Goal: Information Seeking & Learning: Check status

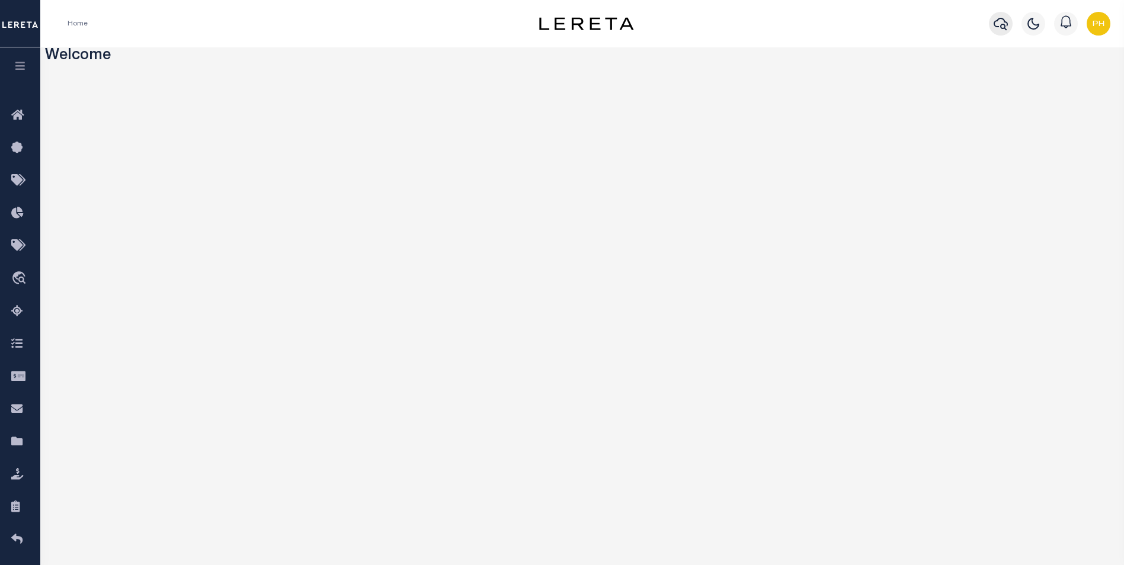
click at [550, 23] on icon "button" at bounding box center [1001, 24] width 14 height 14
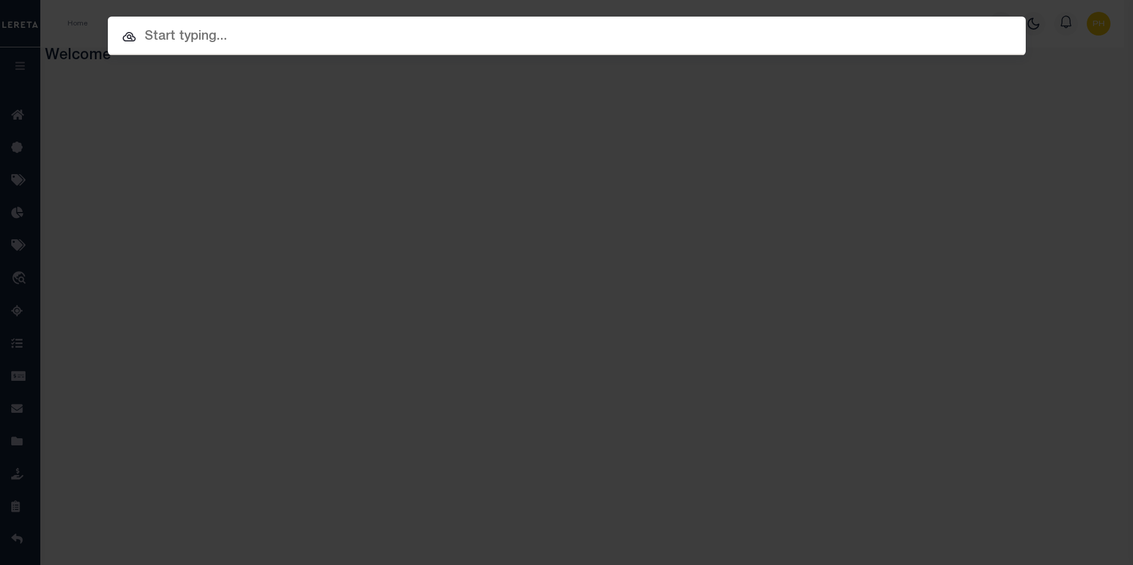
click at [258, 38] on input "text" at bounding box center [567, 37] width 918 height 21
paste input "87000031457"
type input "87000031457"
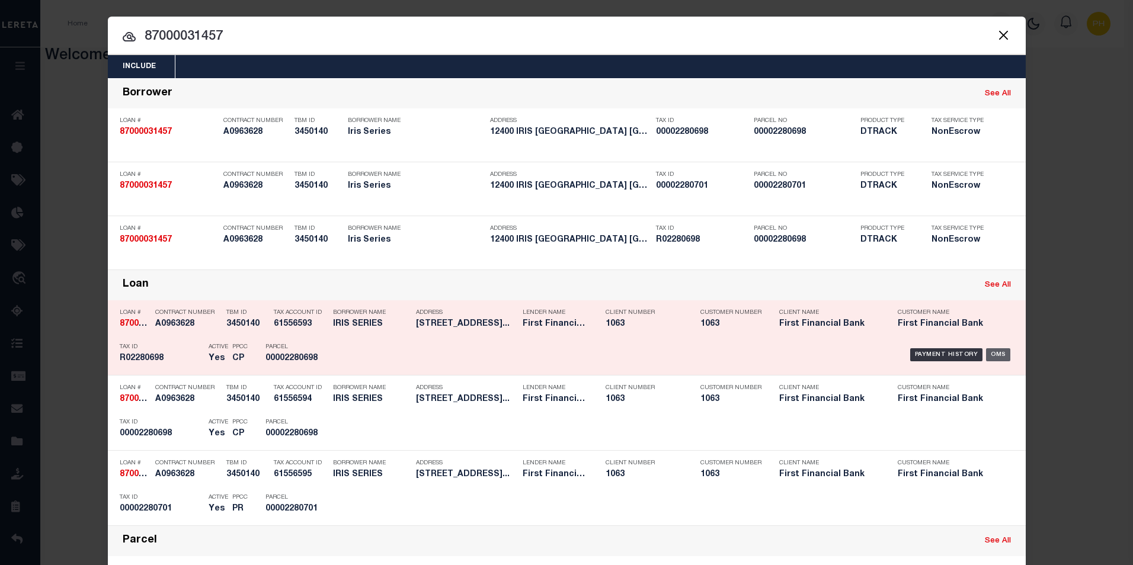
click at [550, 355] on div "OMS" at bounding box center [998, 354] width 24 height 13
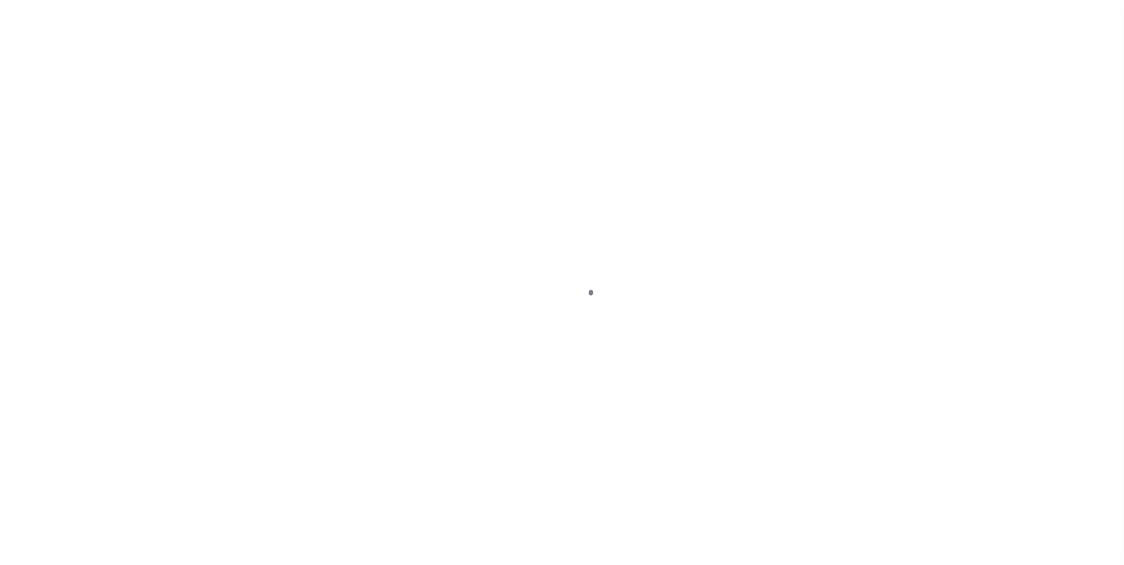
type input "87000031457"
type input "Iris Series"
select select
select select "400"
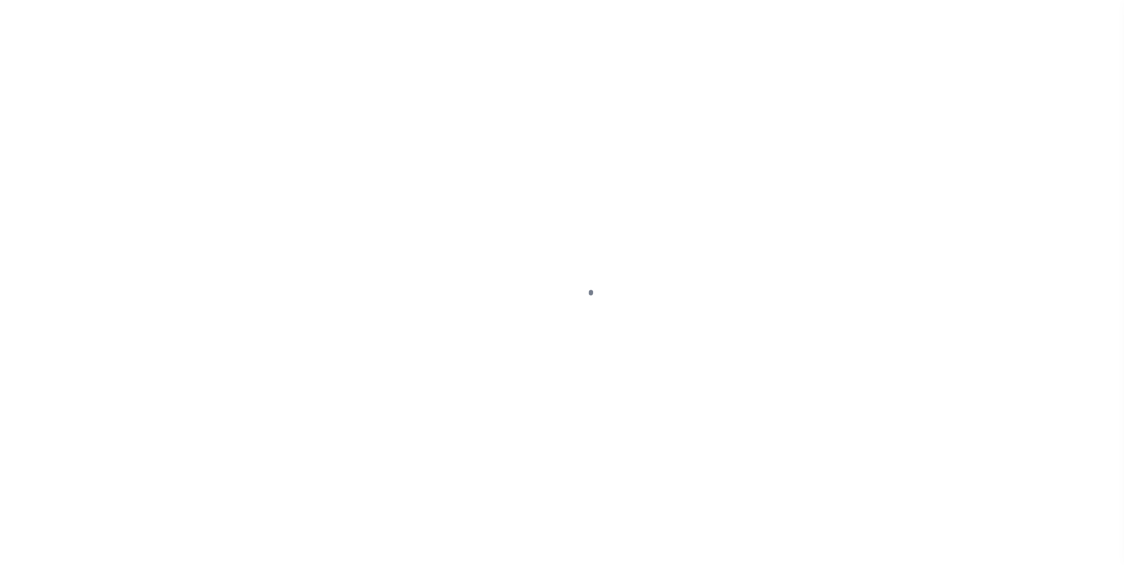
select select "NonEscrow"
select select "535"
type input "[STREET_ADDRESS]"
select select
type input "[GEOGRAPHIC_DATA]"
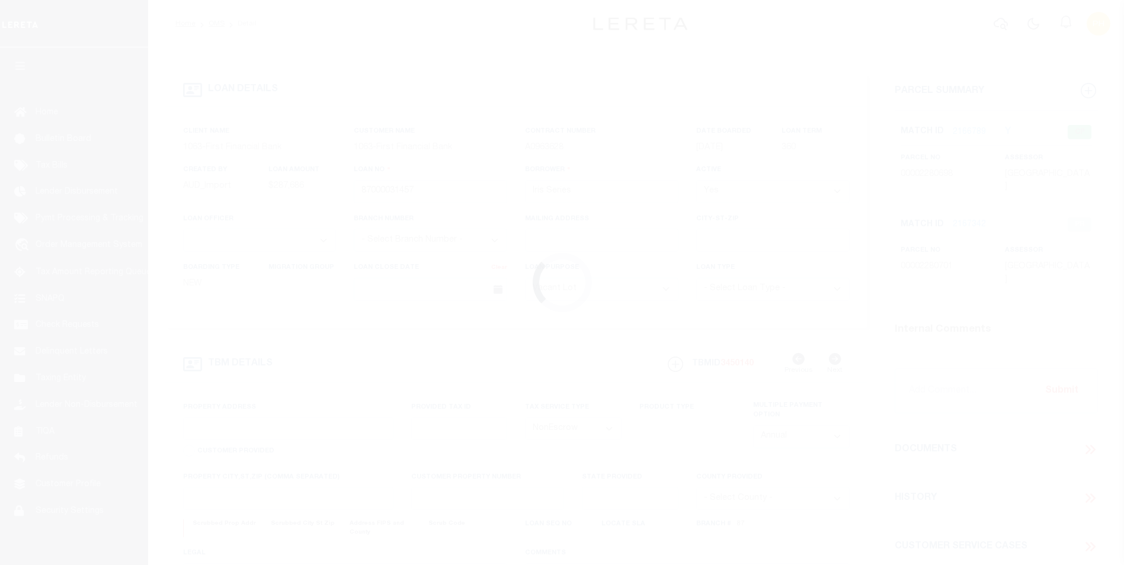
type input "[GEOGRAPHIC_DATA]"
select select
select select "10120"
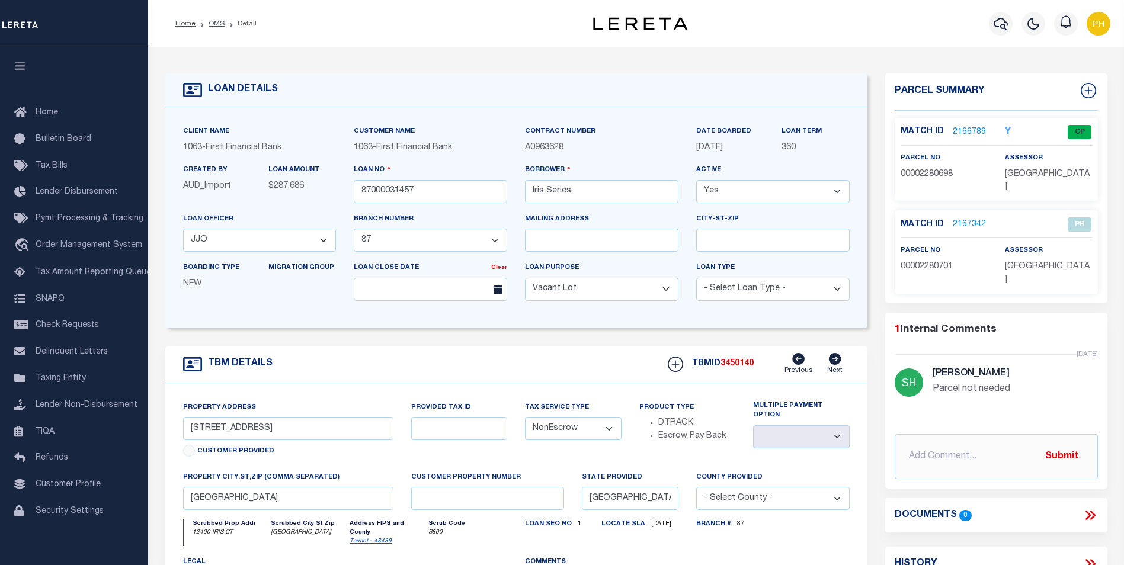
click at [966, 129] on link "2166789" at bounding box center [969, 132] width 33 height 12
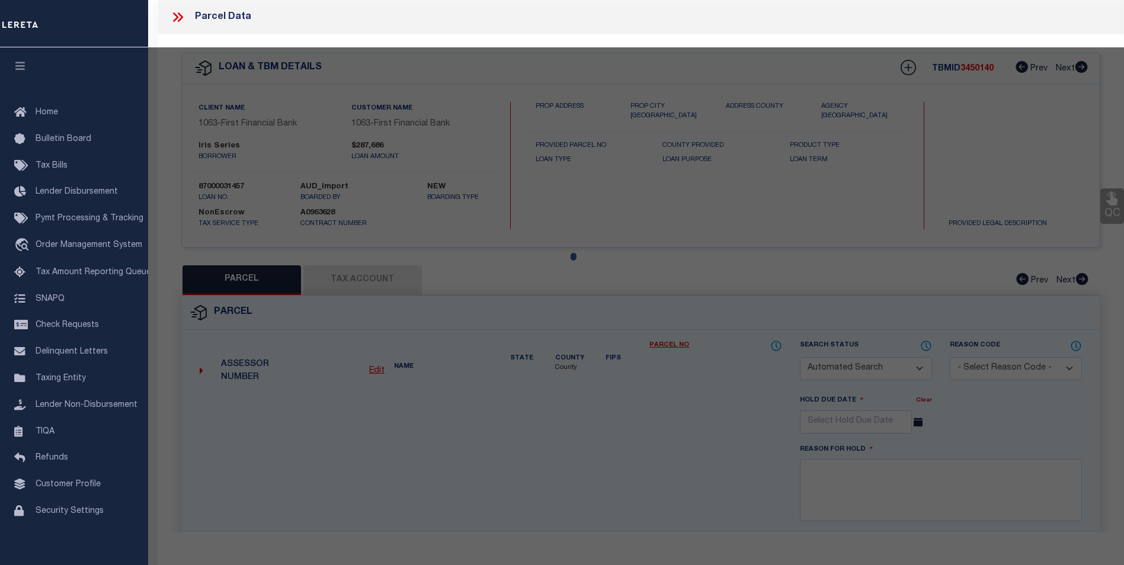
checkbox input "false"
select select "CP"
type input "IRIS SERIES A SERIES OF MI MANSON LLC"
select select "AGW"
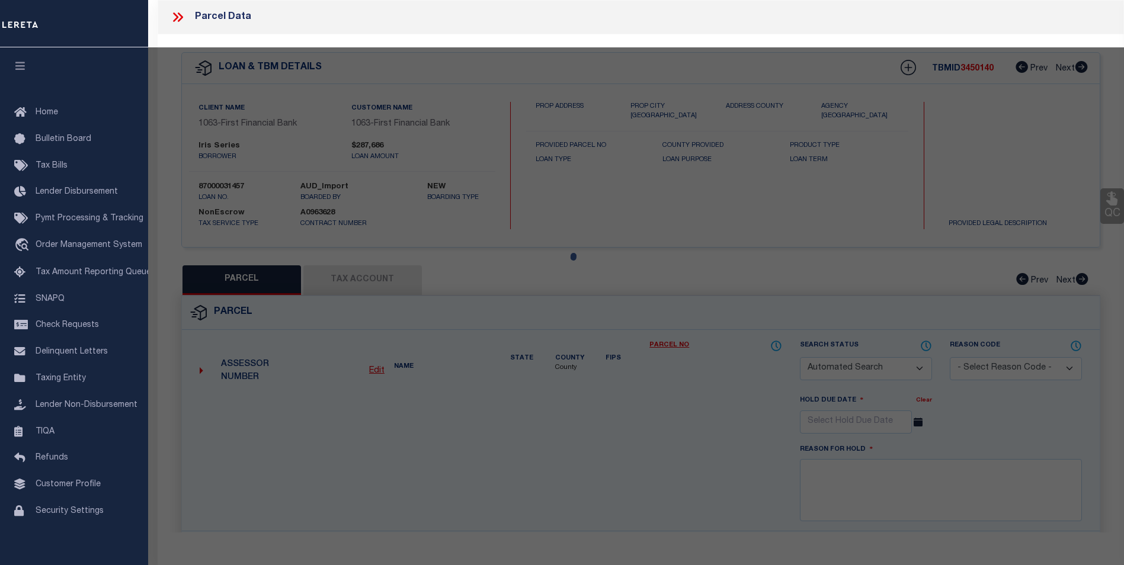
select select "ADD"
type input "12400 IRIS CT"
type textarea "PYRAMID ACRES SUBDIVISION BLOCK 40 LOT 50"
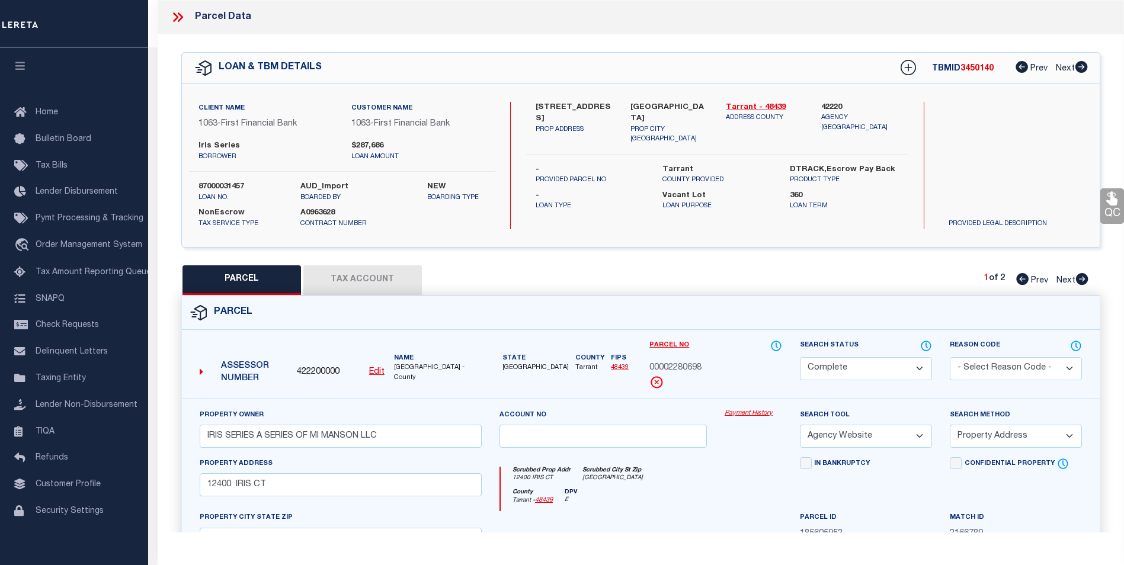
click at [362, 277] on button "Tax Account" at bounding box center [362, 280] width 118 height 30
select select "100"
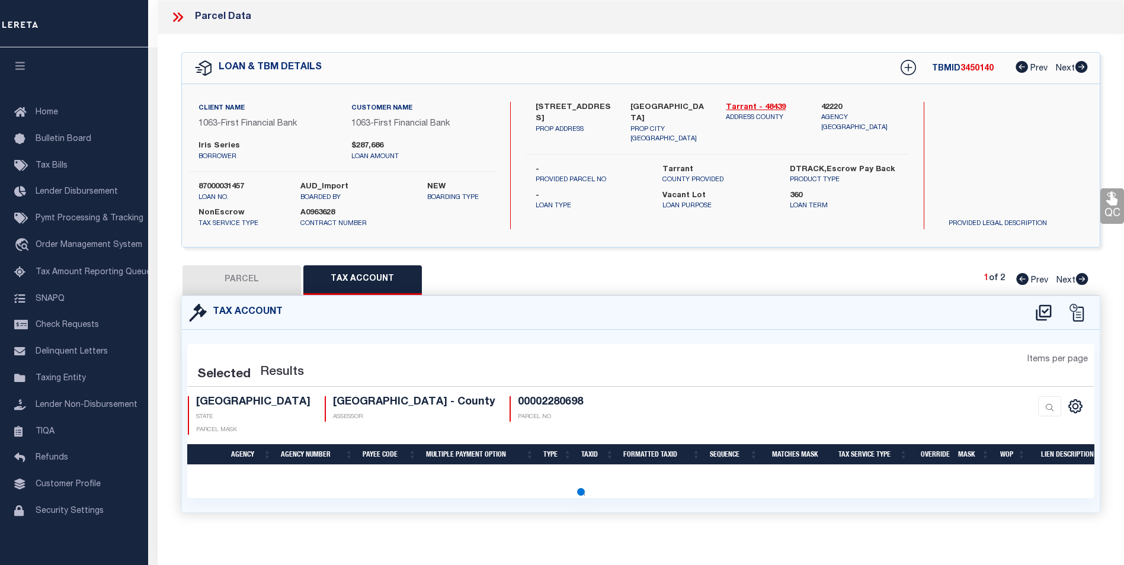
select select "100"
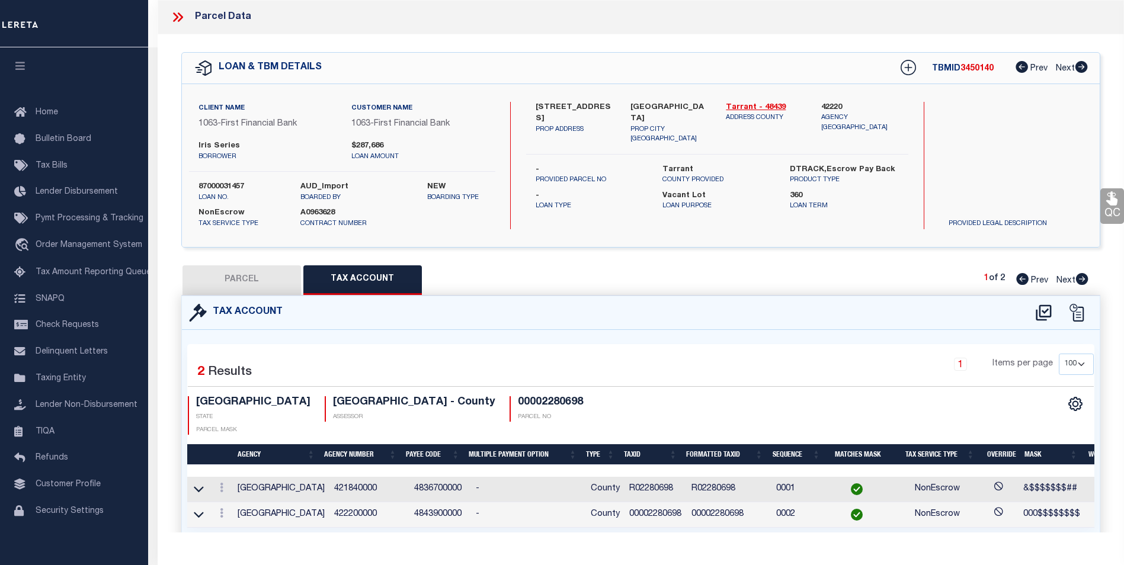
click at [177, 12] on icon at bounding box center [177, 16] width 15 height 15
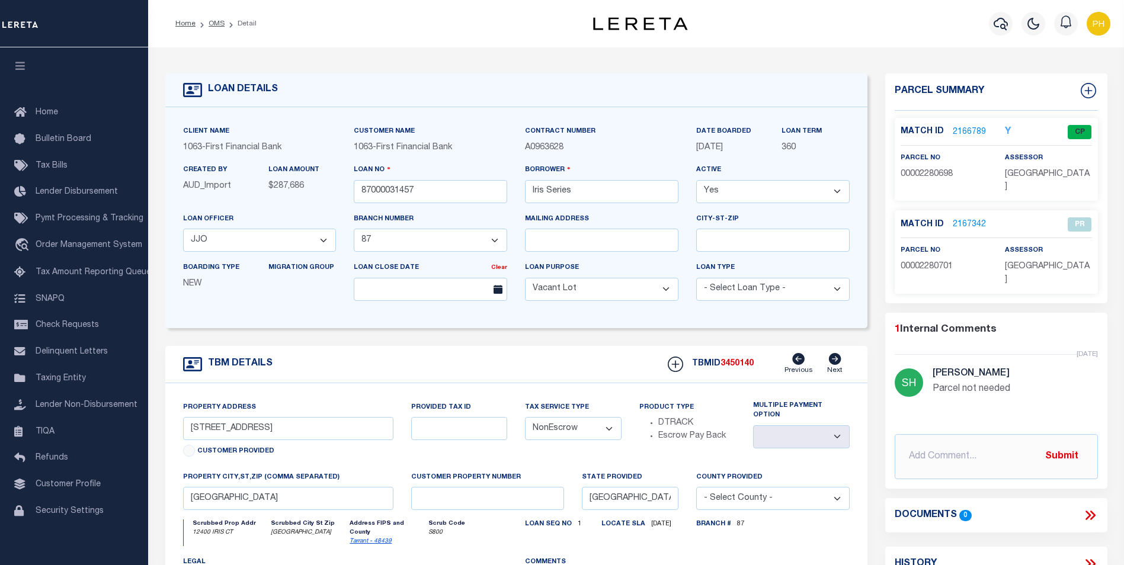
click at [962, 130] on link "2166789" at bounding box center [969, 132] width 33 height 12
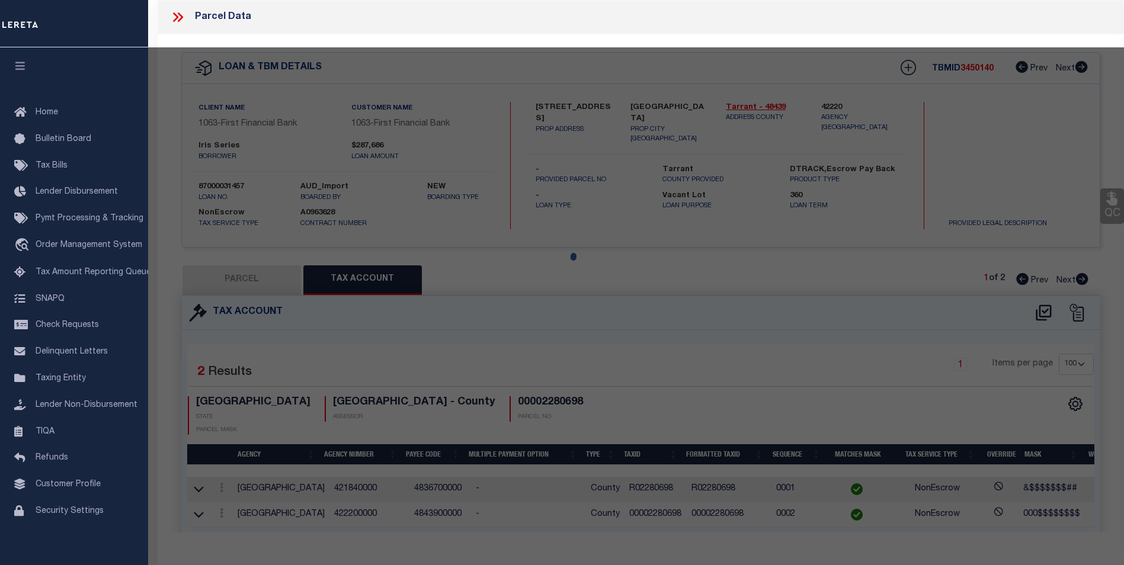
select select "AS"
select select
checkbox input "false"
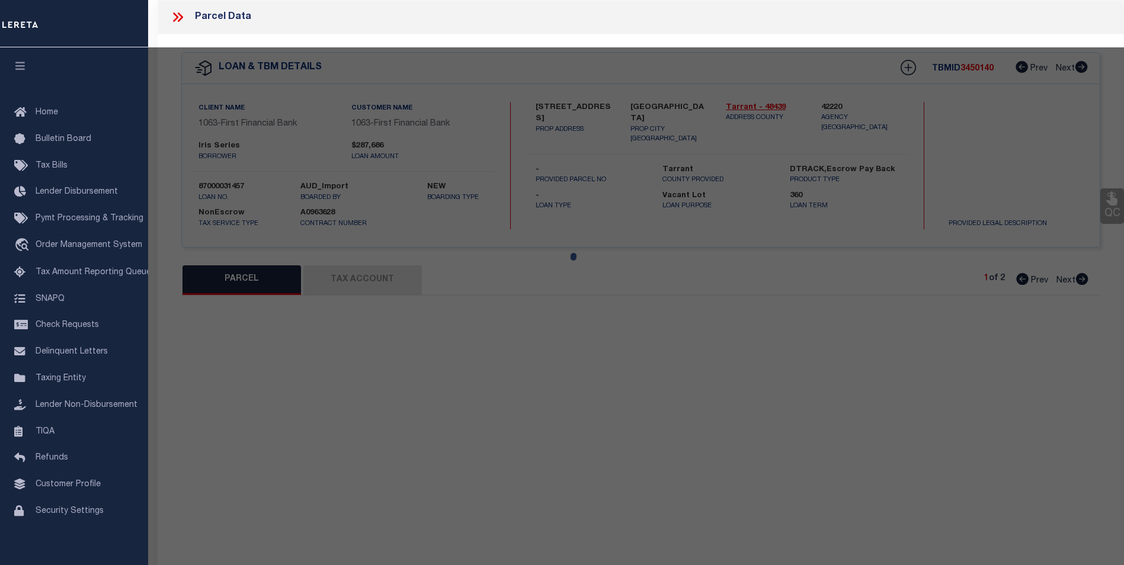
select select "CP"
type input "IRIS SERIES A SERIES OF MI MANSON LLC"
select select "AGW"
select select "ADD"
type input "12400 IRIS CT"
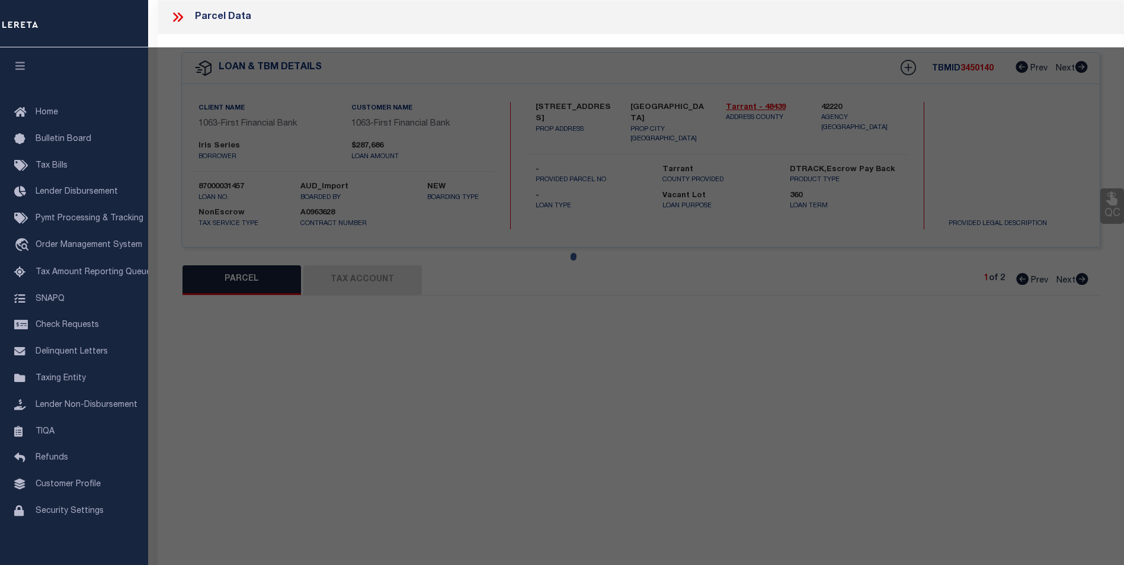
type textarea "PYRAMID ACRES SUBDIVISION BLOCK 40 LOT 50"
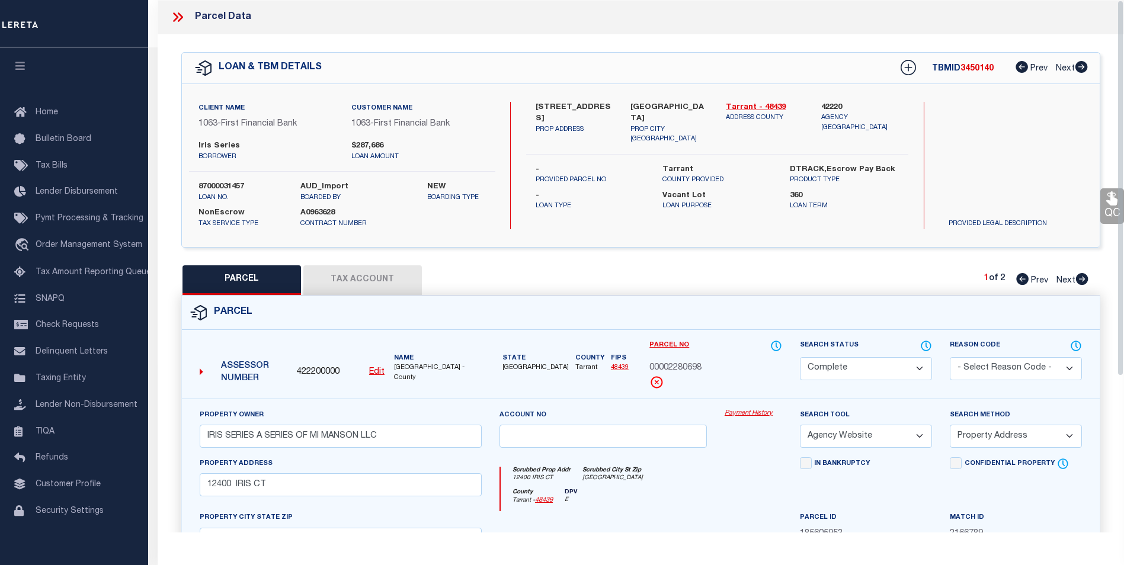
click at [364, 280] on button "Tax Account" at bounding box center [362, 280] width 118 height 30
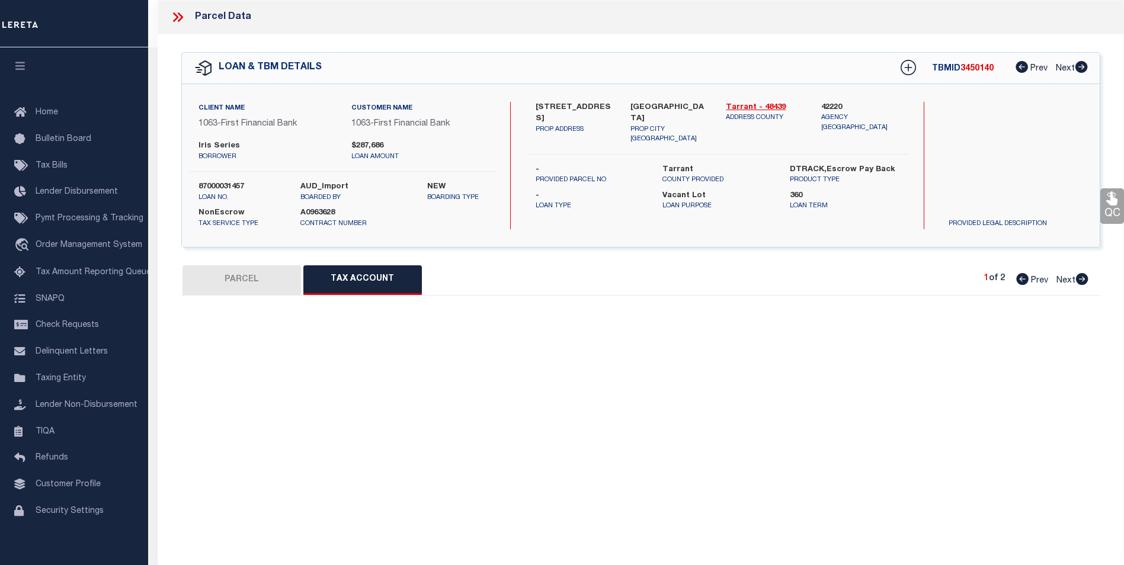
select select "100"
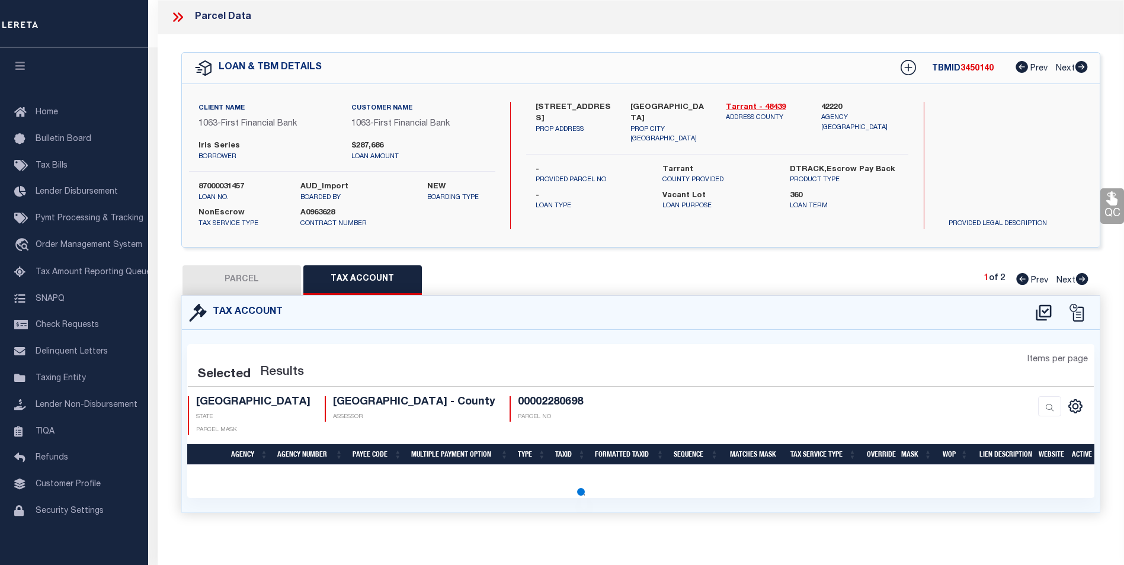
select select "100"
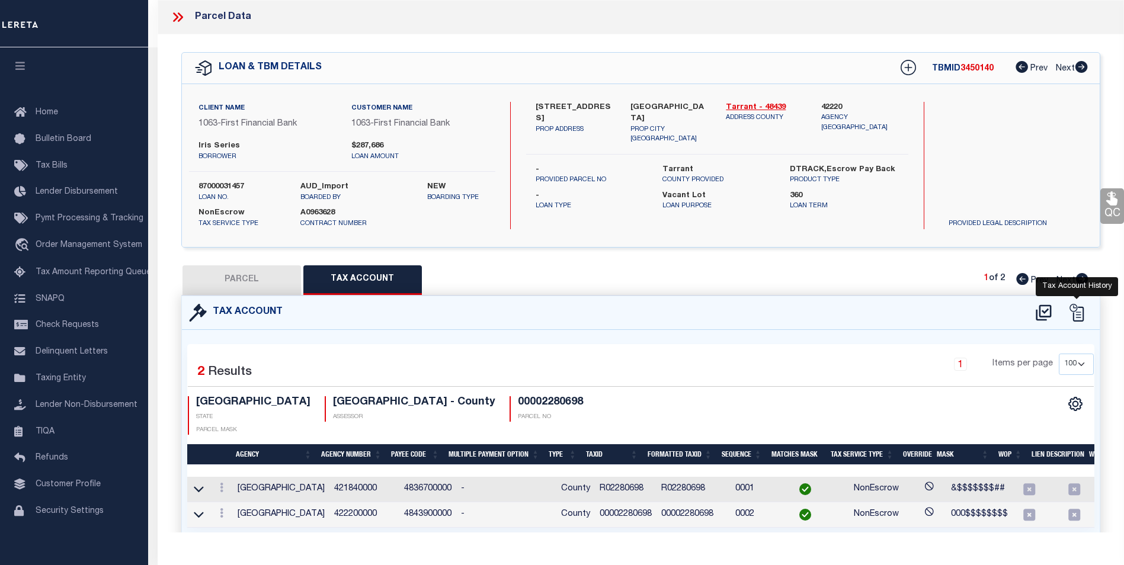
click at [1076, 307] on icon at bounding box center [1077, 313] width 18 height 18
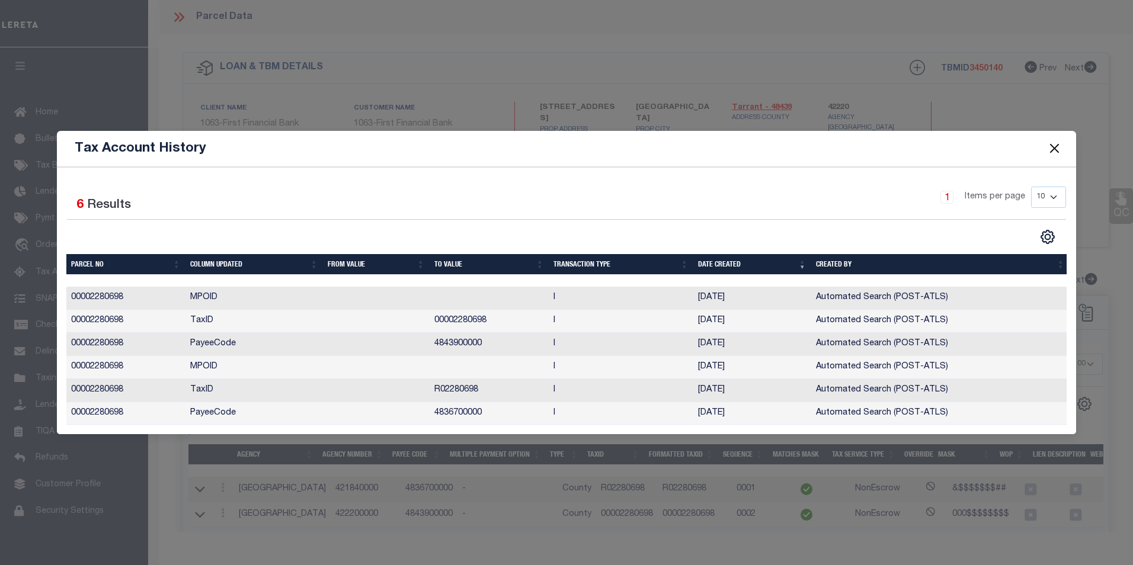
click at [1056, 145] on button "Close" at bounding box center [1053, 148] width 15 height 15
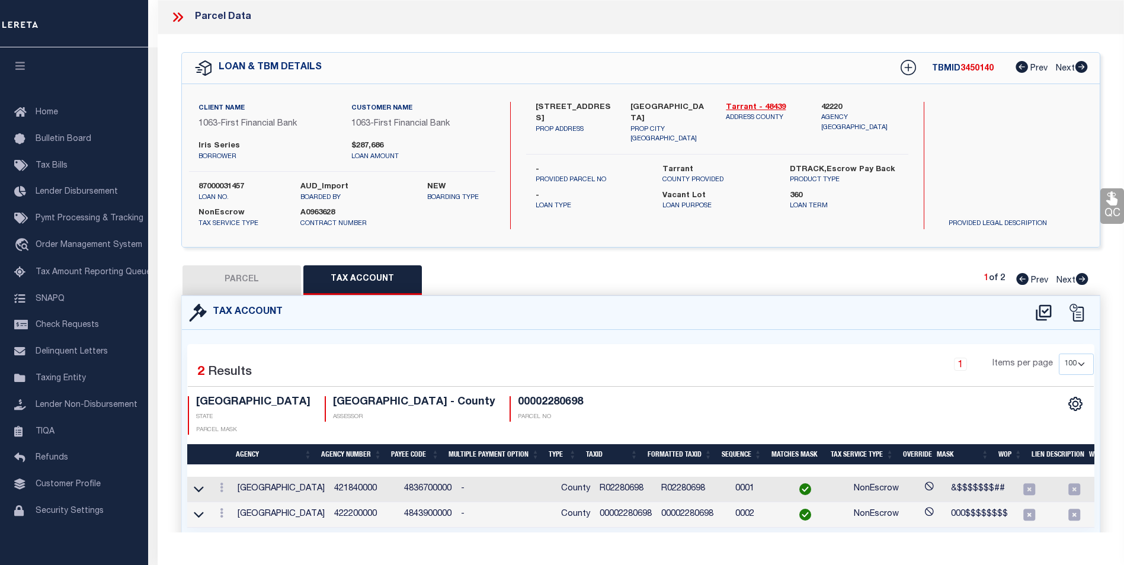
click at [178, 15] on icon at bounding box center [177, 16] width 15 height 15
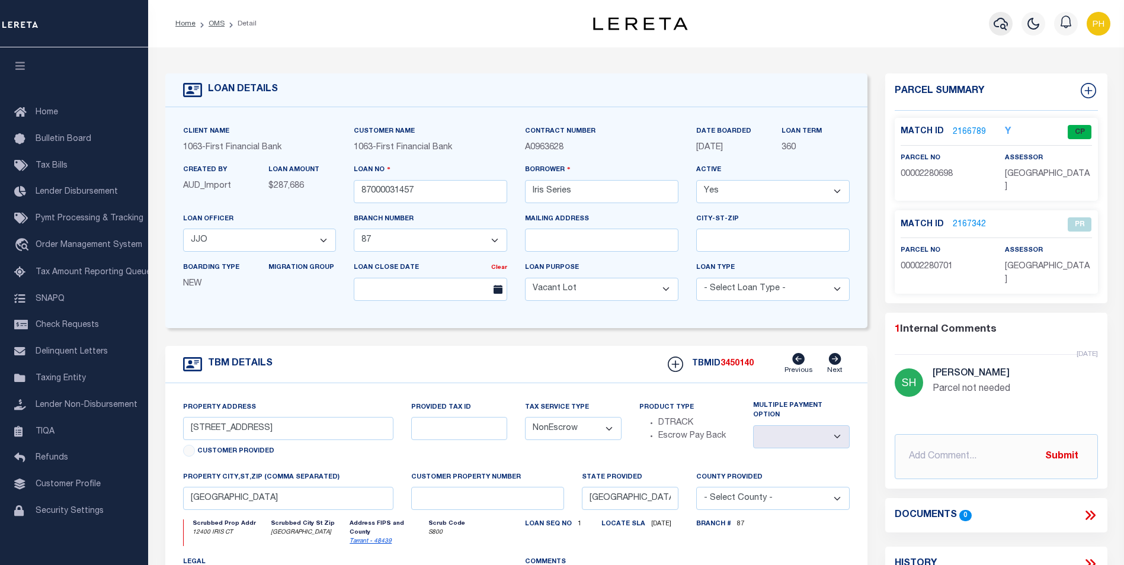
click at [1004, 29] on icon "button" at bounding box center [1001, 24] width 14 height 12
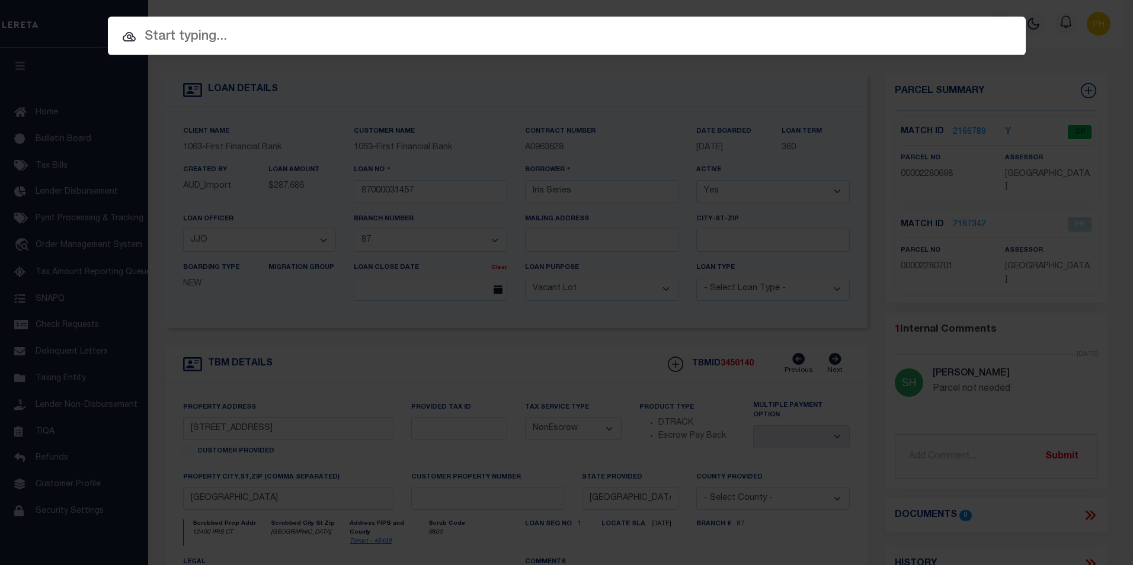
click at [201, 32] on input "text" at bounding box center [567, 37] width 918 height 21
paste input "202262179"
type input "202262179"
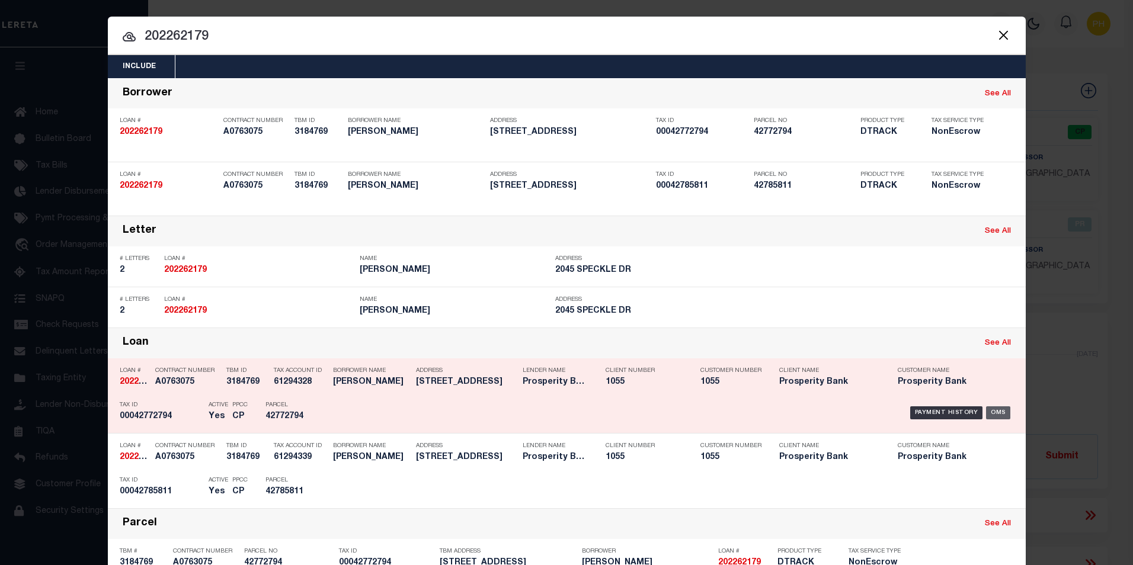
click at [995, 412] on div "OMS" at bounding box center [998, 412] width 24 height 13
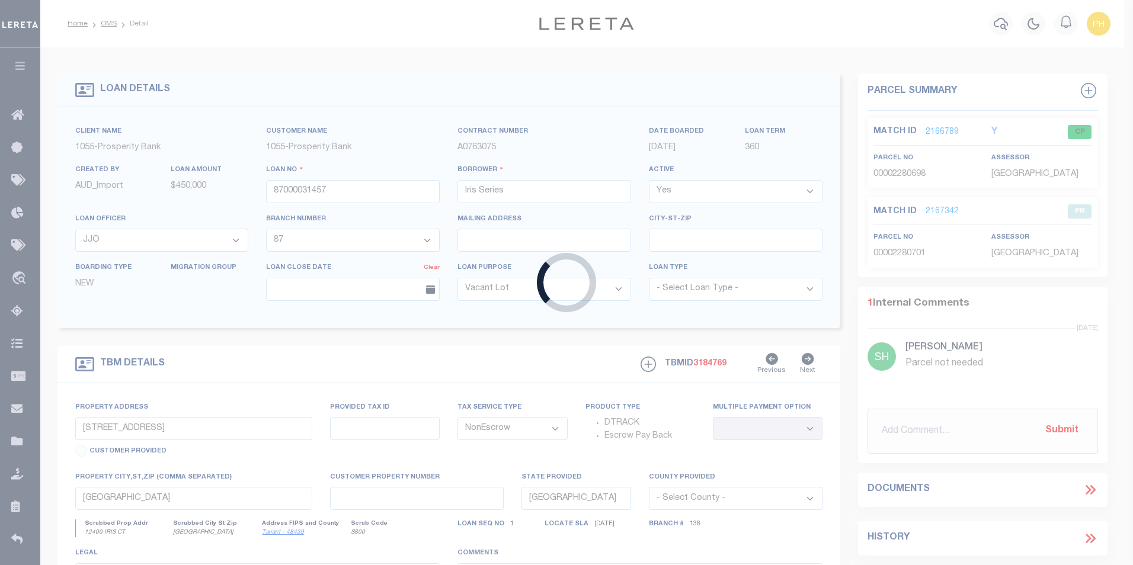
type input "202262179"
type input "[PERSON_NAME]"
select select
type input "2045 SPECKLE DR"
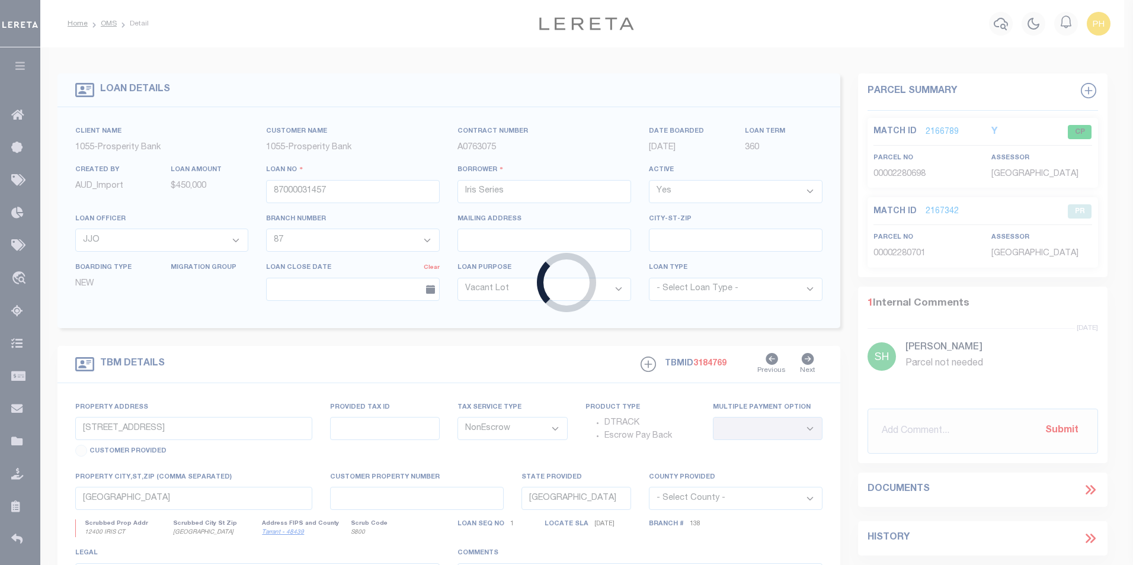
type input "[GEOGRAPHIC_DATA]"
select select "100"
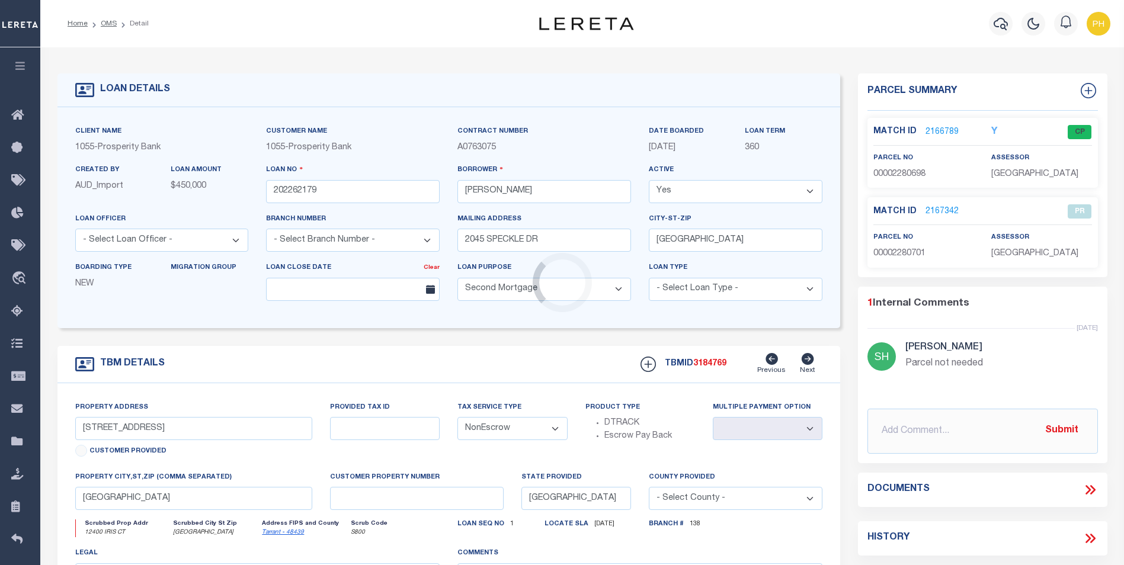
select select "10422"
select select "3916"
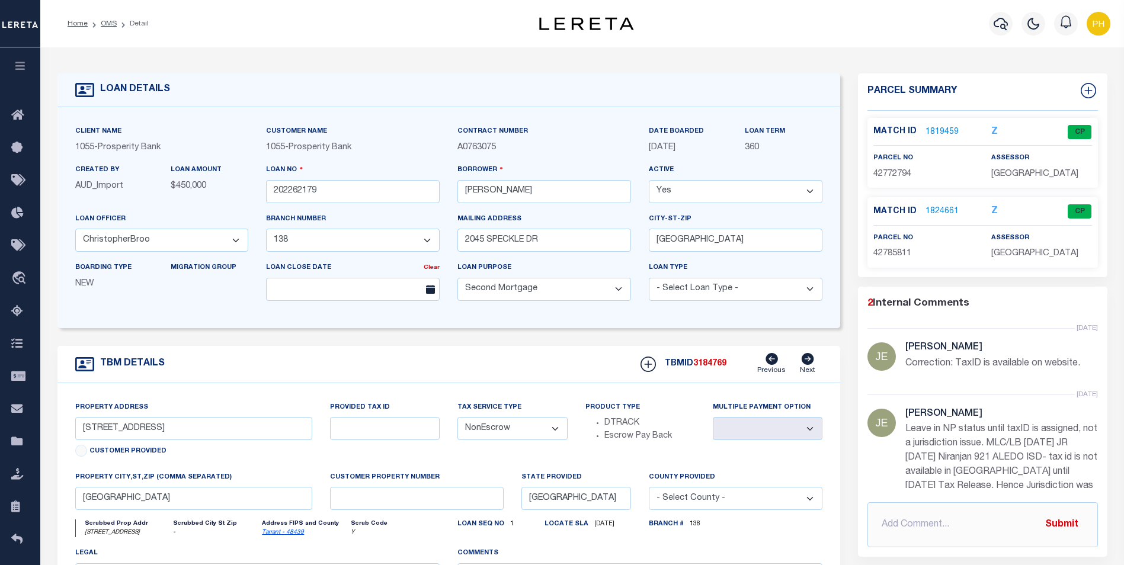
type input "[STREET_ADDRESS]"
type input "TBD"
select select
type textarea "LOT 16 BLK 29 BELLA FLORA PHASE 9 TARRANT CO TX"
click at [938, 128] on link "1819459" at bounding box center [941, 132] width 33 height 12
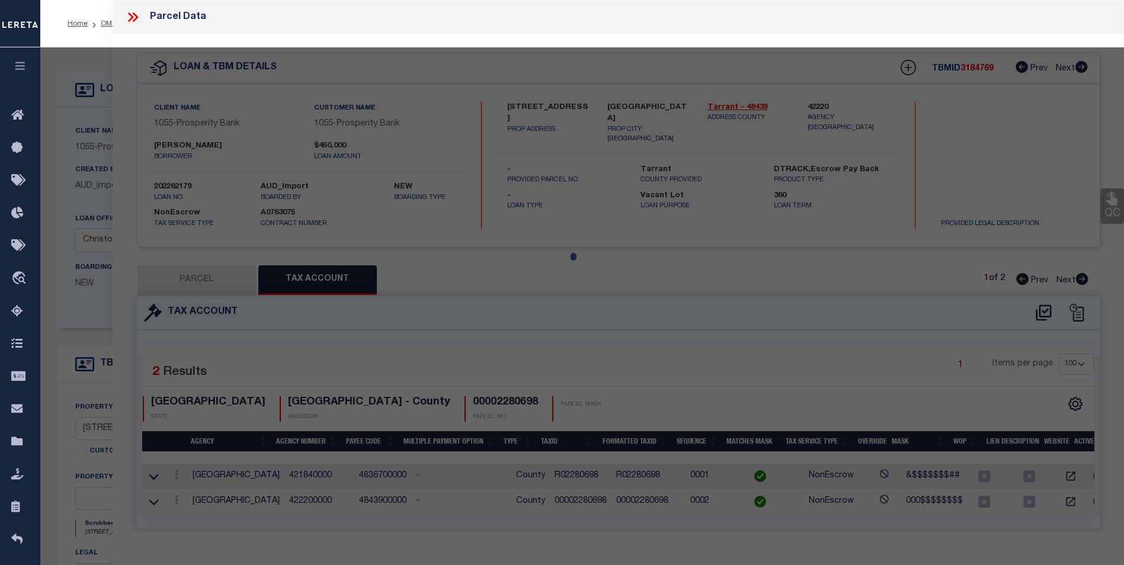
select select "AS"
select select
checkbox input "false"
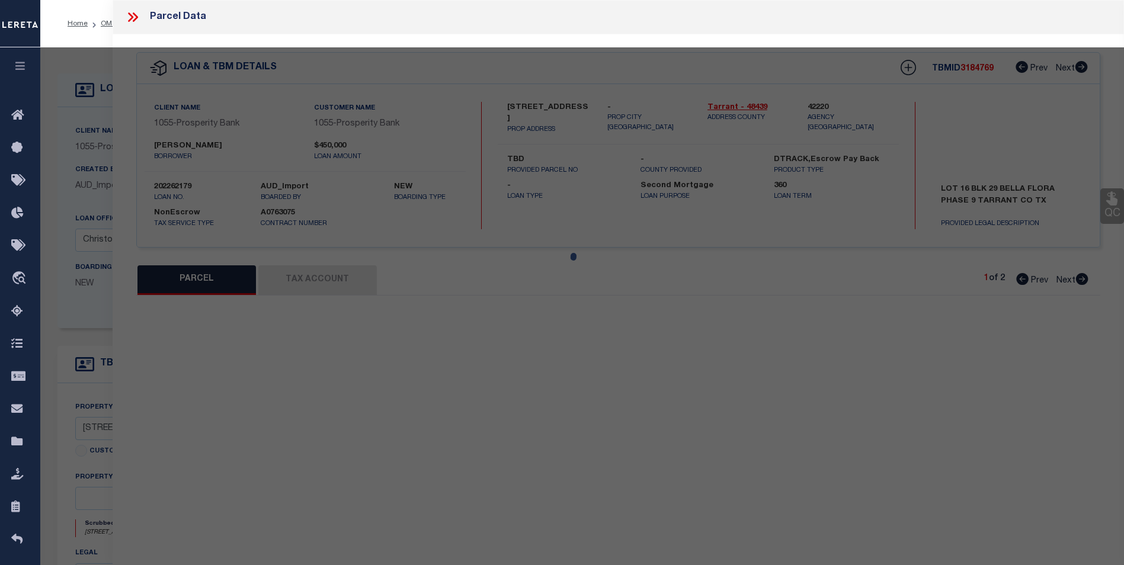
select select "CP"
type input "[PERSON_NAME] [PERSON_NAME]"
type input "00042772794"
select select
type input "[STREET_ADDRESS]"
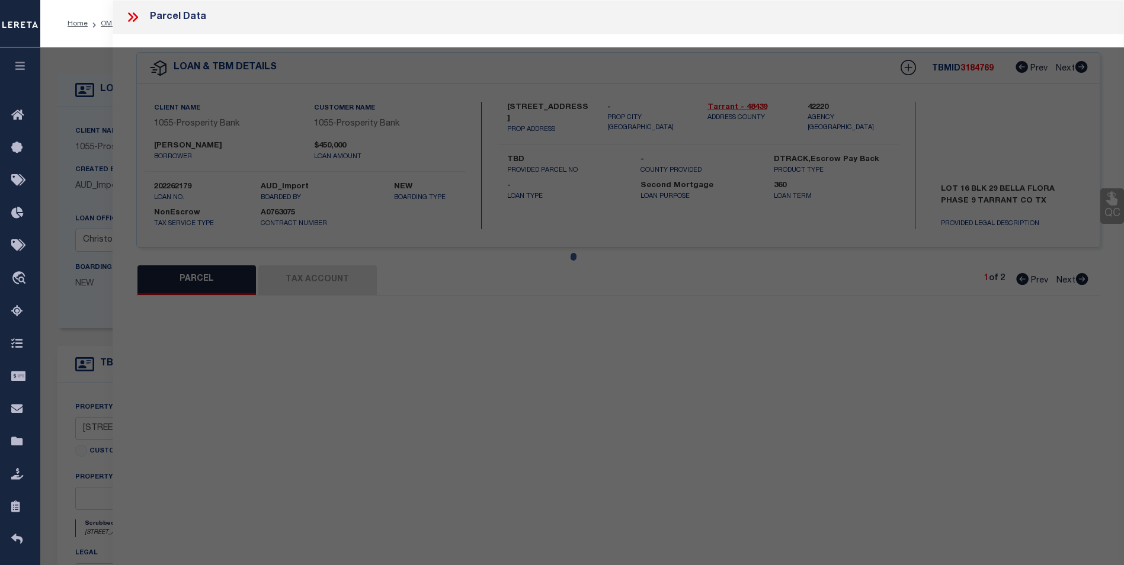
checkbox input "false"
type input "[GEOGRAPHIC_DATA]"
type textarea "[GEOGRAPHIC_DATA] 29 Lot 16 SCHOOL BOUNDARY SPLIT"
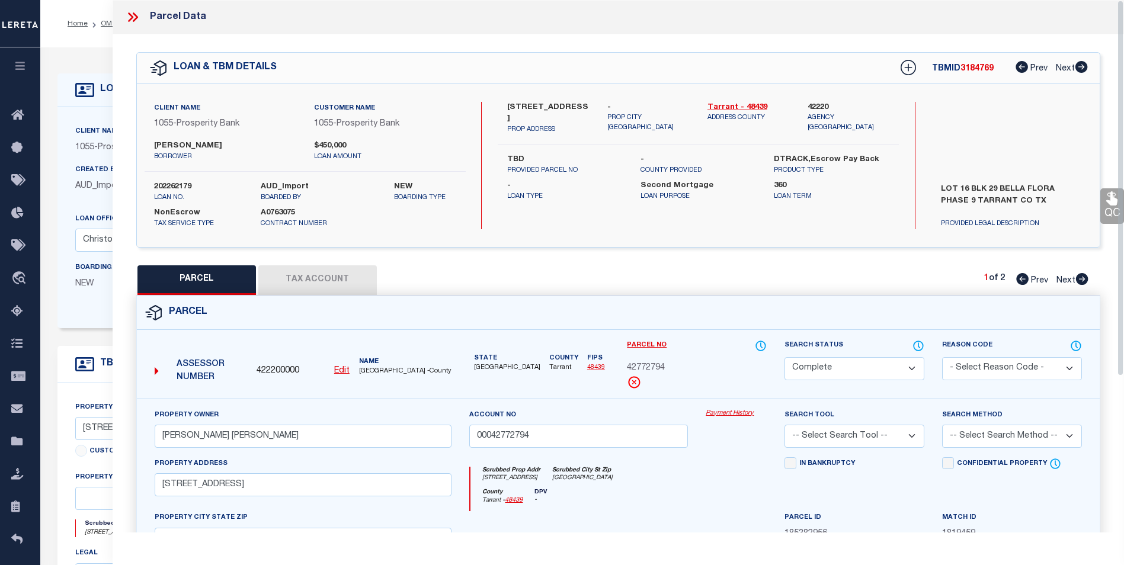
click at [342, 283] on button "Tax Account" at bounding box center [317, 280] width 118 height 30
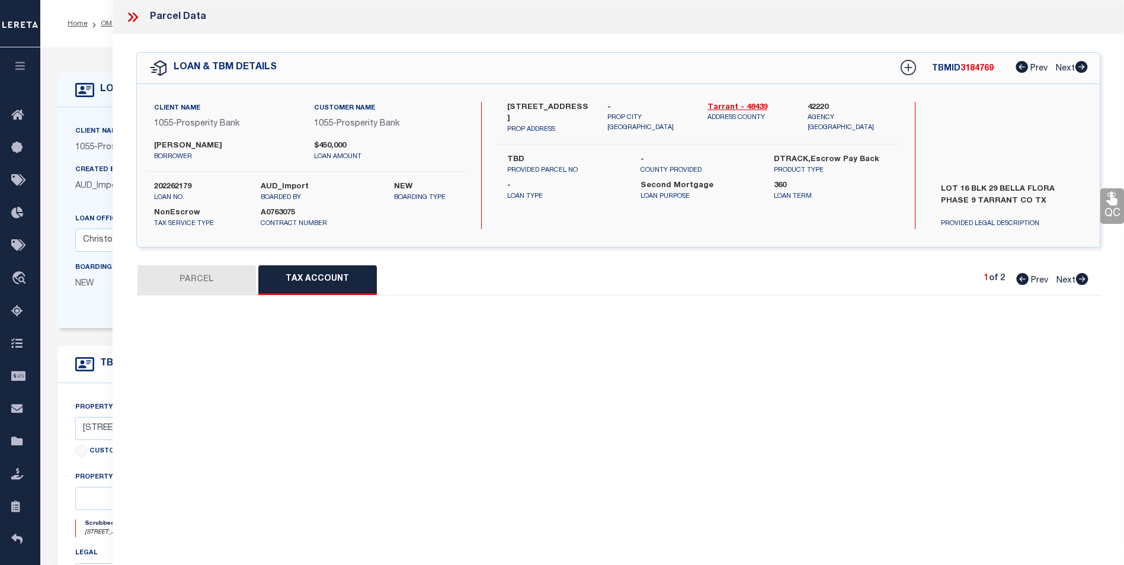
select select "100"
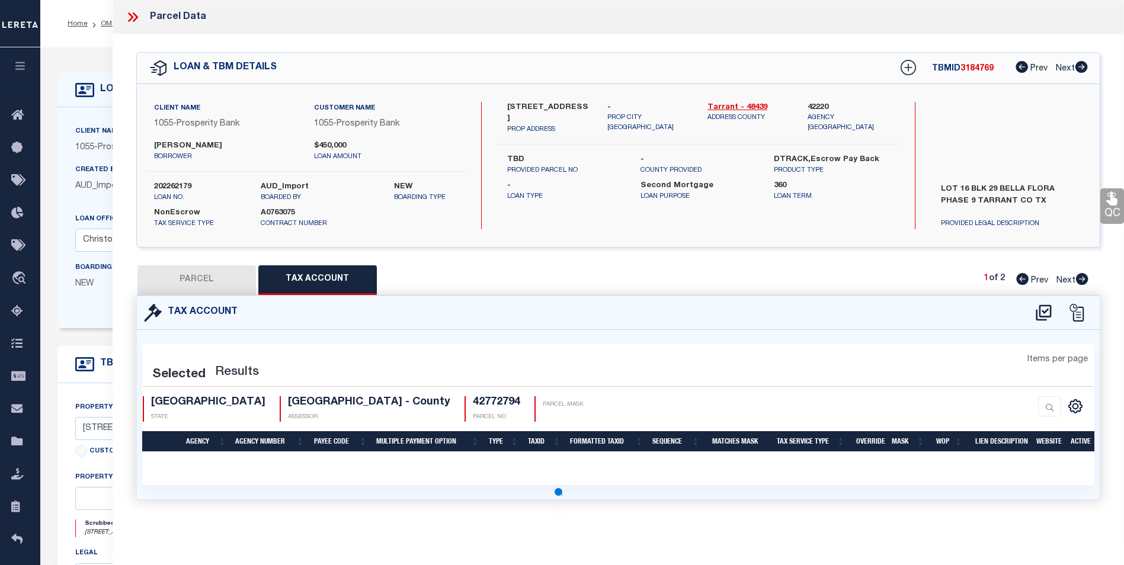
select select "100"
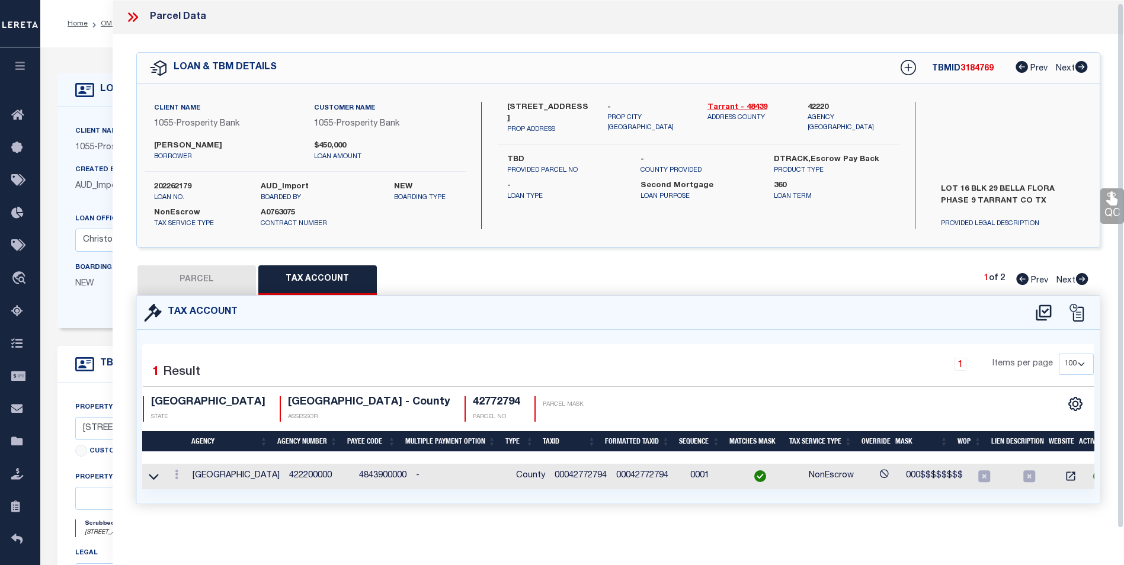
scroll to position [7, 0]
click at [139, 9] on icon at bounding box center [132, 16] width 15 height 15
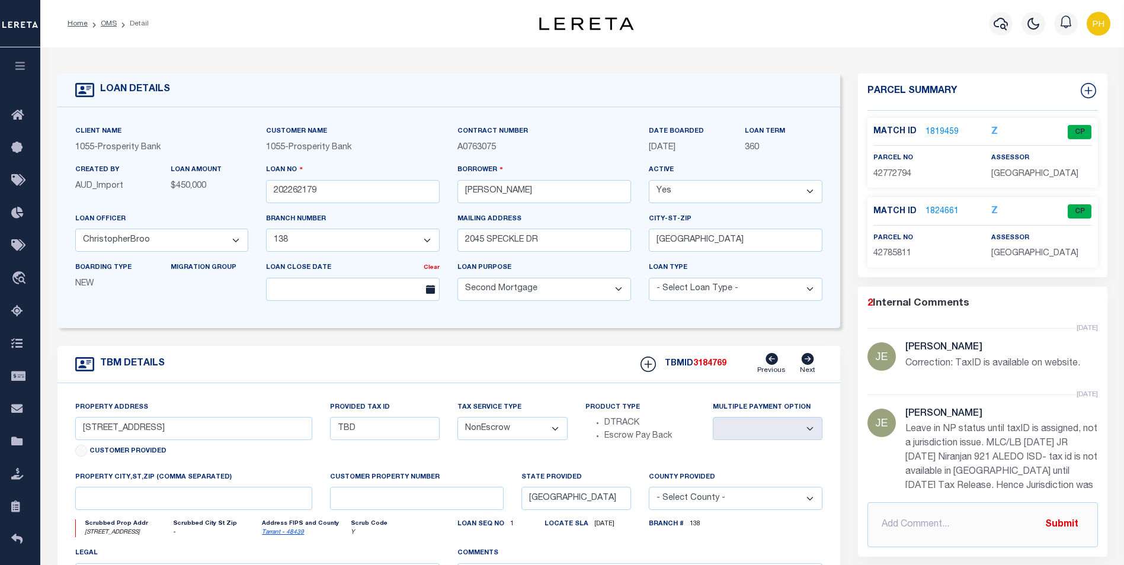
click at [943, 132] on link "1819459" at bounding box center [941, 132] width 33 height 12
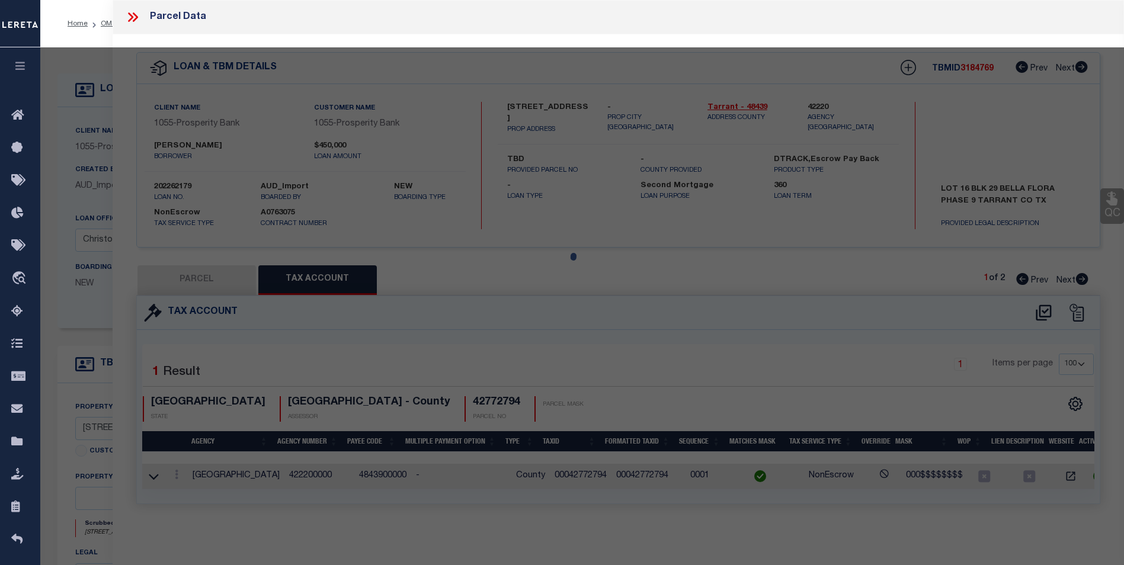
select select "AS"
checkbox input "false"
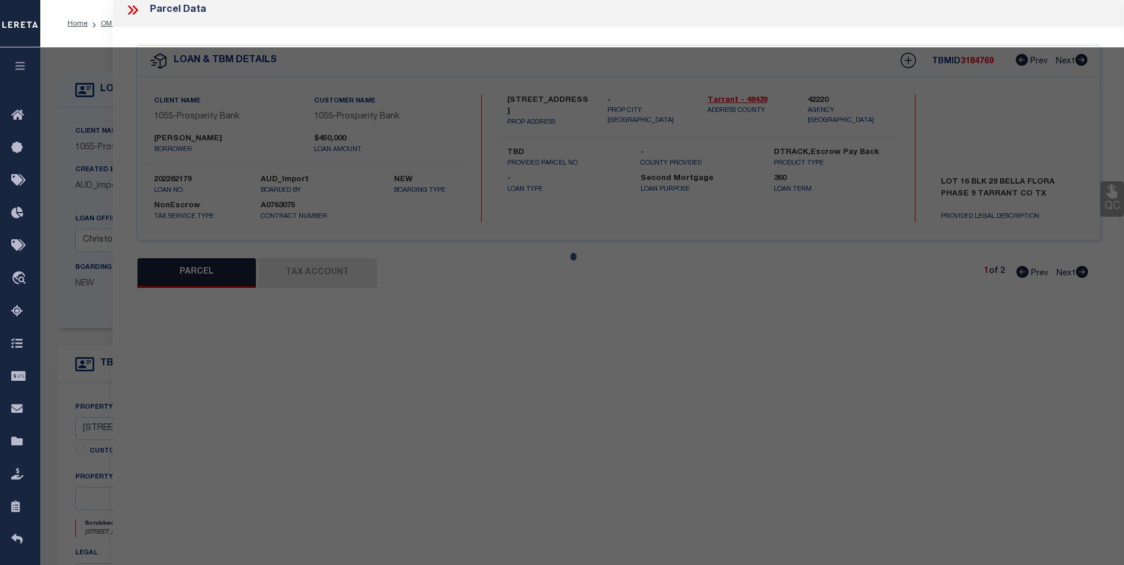
select select "CP"
type input "[PERSON_NAME] [PERSON_NAME]"
type input "00042772794"
select select
type input "[STREET_ADDRESS]"
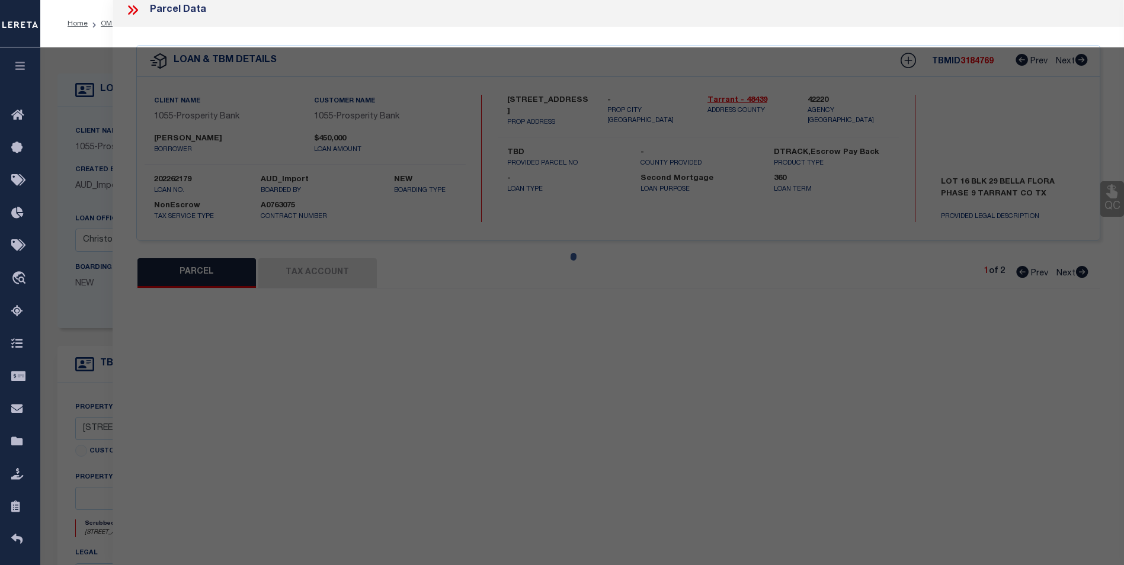
checkbox input "false"
type input "[GEOGRAPHIC_DATA]"
type textarea "[GEOGRAPHIC_DATA] 29 Lot 16 SCHOOL BOUNDARY SPLIT"
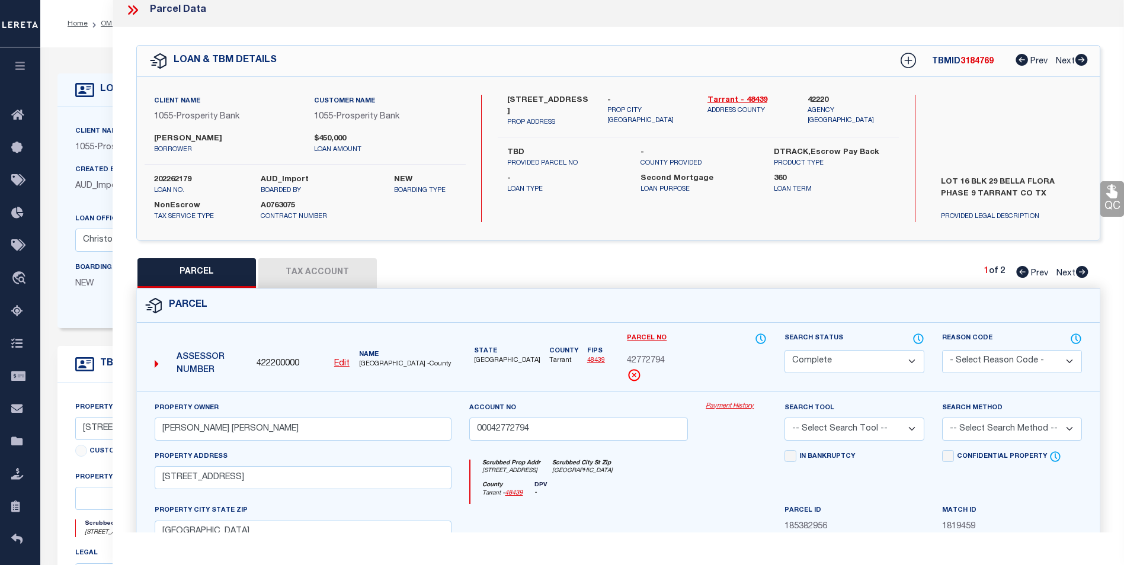
click at [316, 275] on button "Tax Account" at bounding box center [317, 273] width 118 height 30
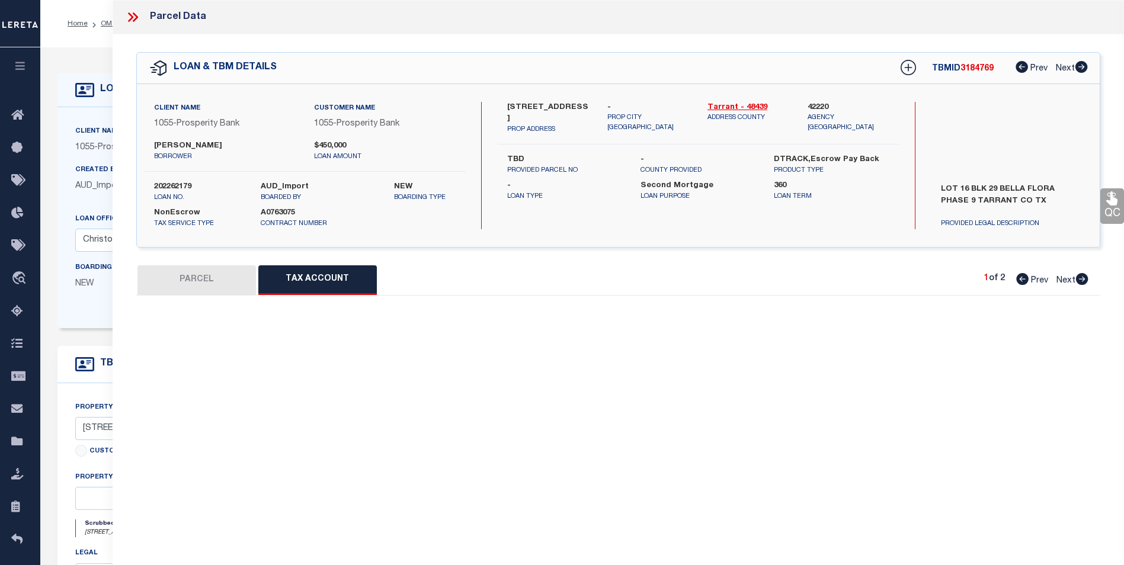
select select "100"
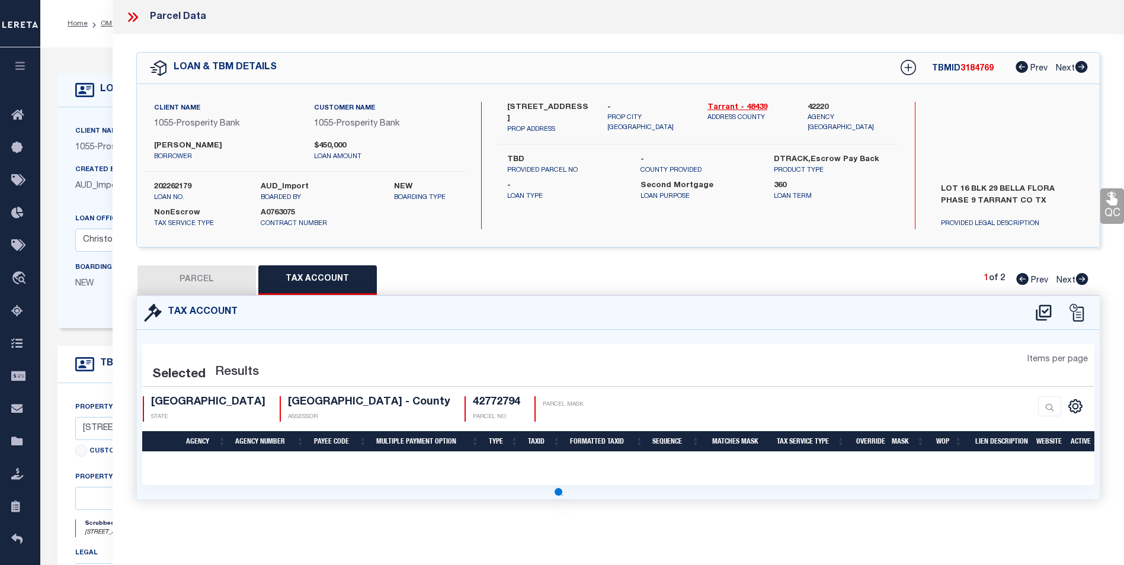
scroll to position [0, 0]
select select "100"
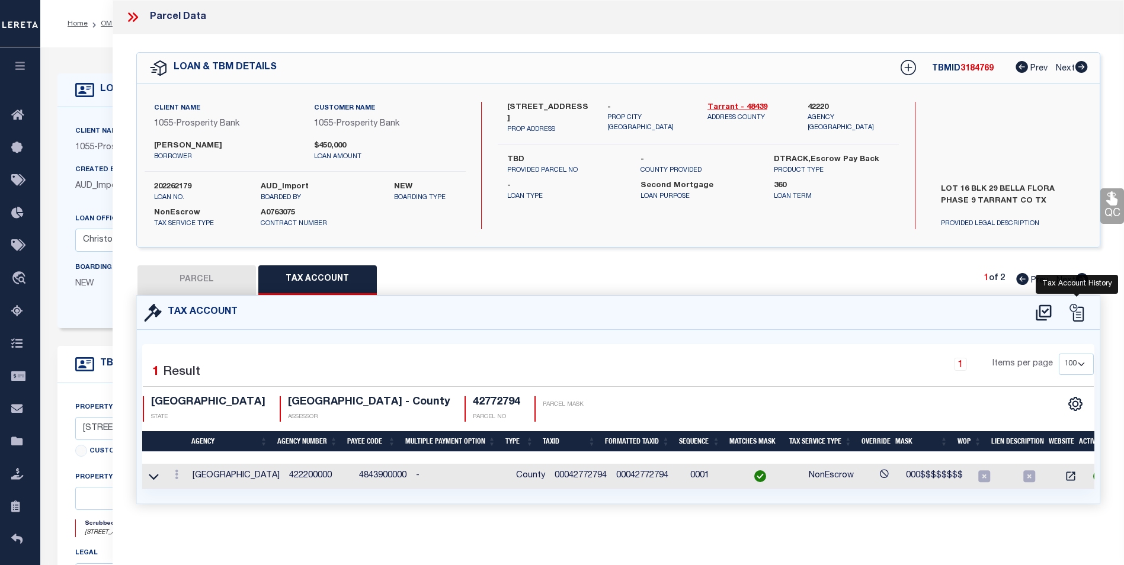
click at [1084, 310] on icon at bounding box center [1077, 313] width 18 height 18
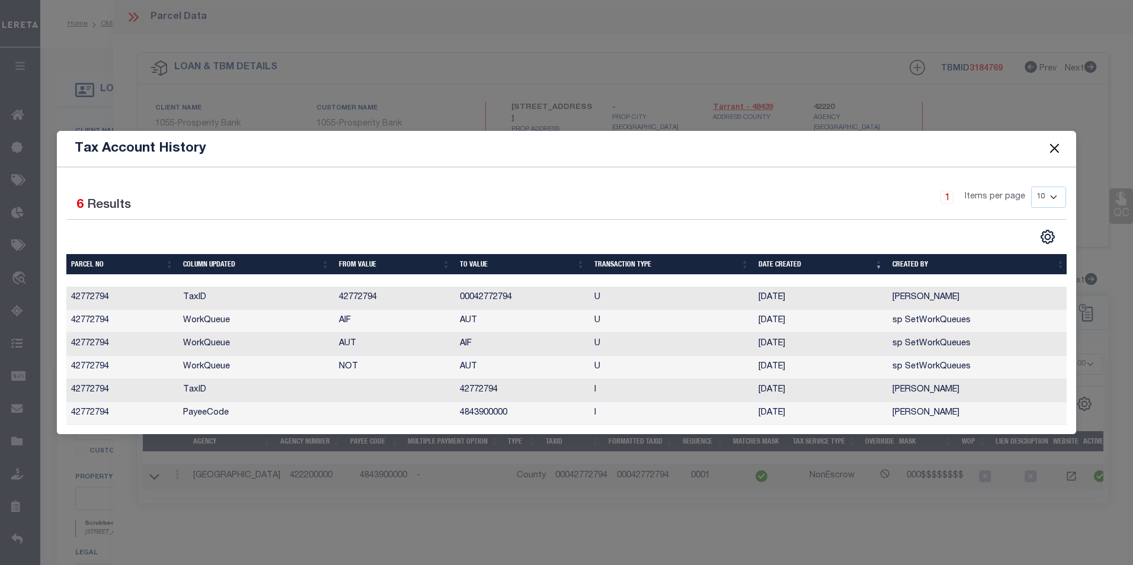
click at [1061, 143] on button "Close" at bounding box center [1053, 148] width 15 height 15
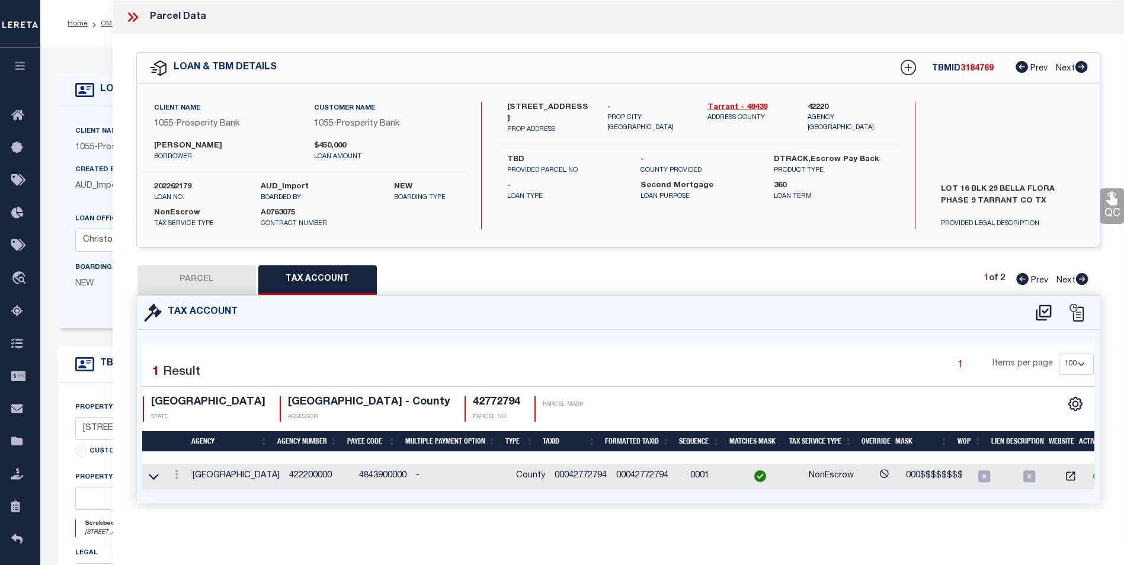
click at [131, 19] on icon at bounding box center [130, 16] width 5 height 9
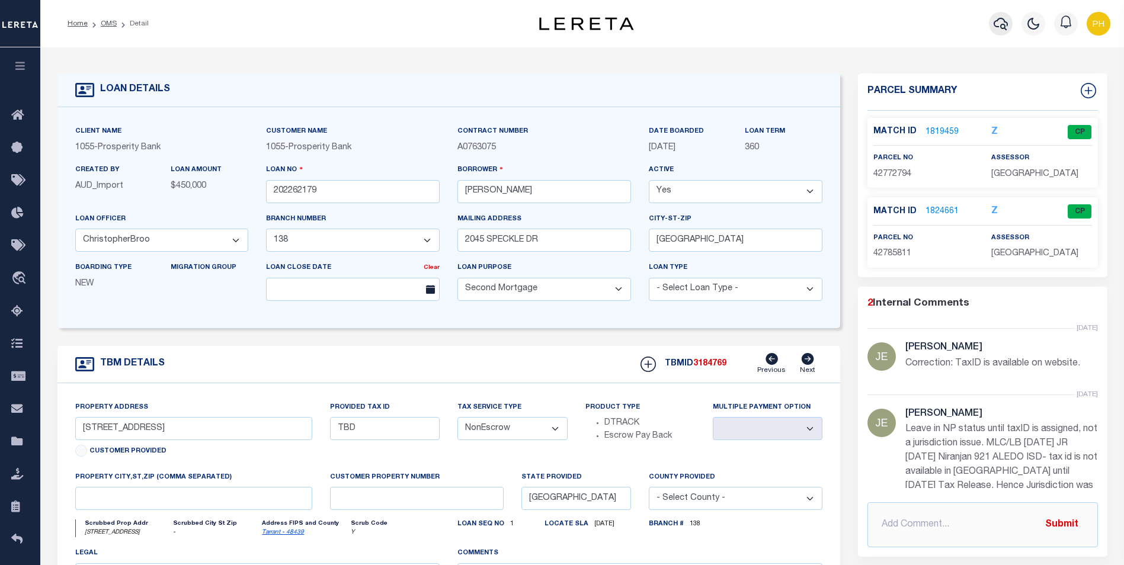
click at [999, 25] on icon "button" at bounding box center [1001, 24] width 14 height 14
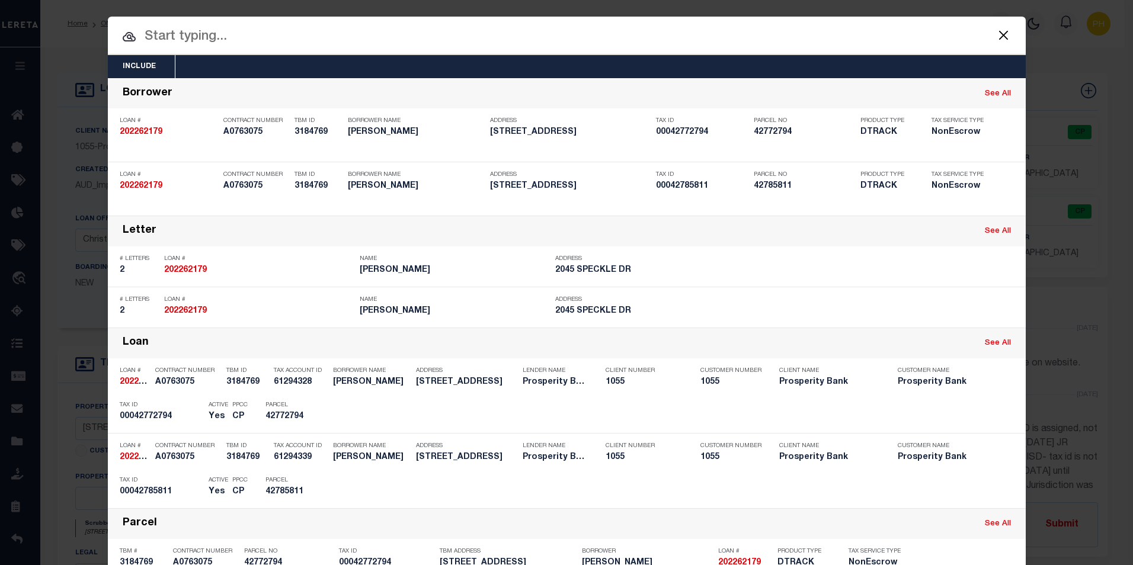
click at [228, 39] on input "text" at bounding box center [567, 37] width 918 height 21
paste input "518231"
type input "518231"
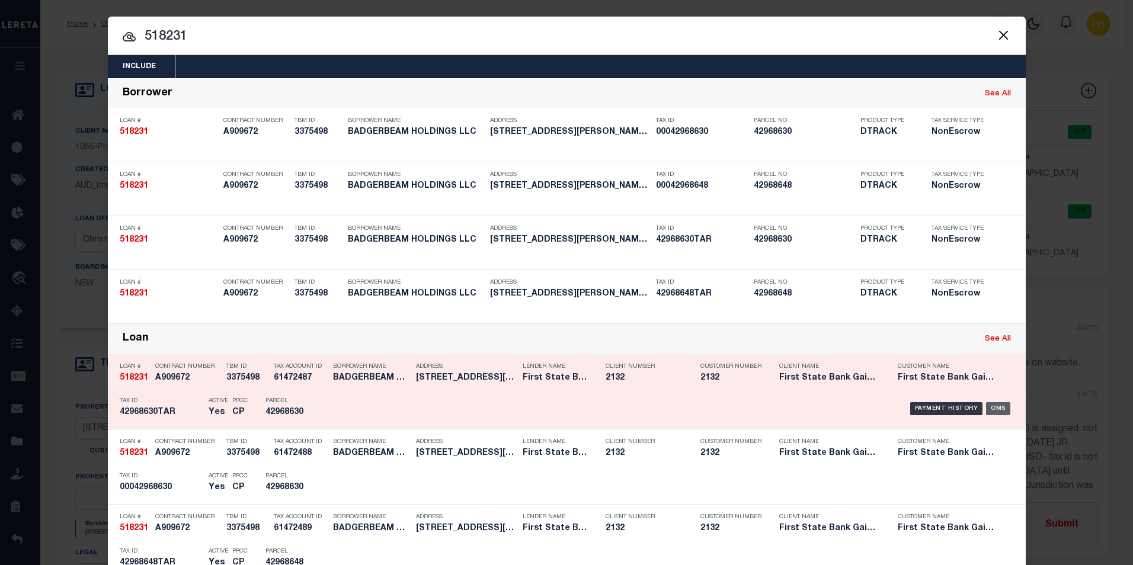
click at [1002, 409] on div "OMS" at bounding box center [998, 408] width 24 height 13
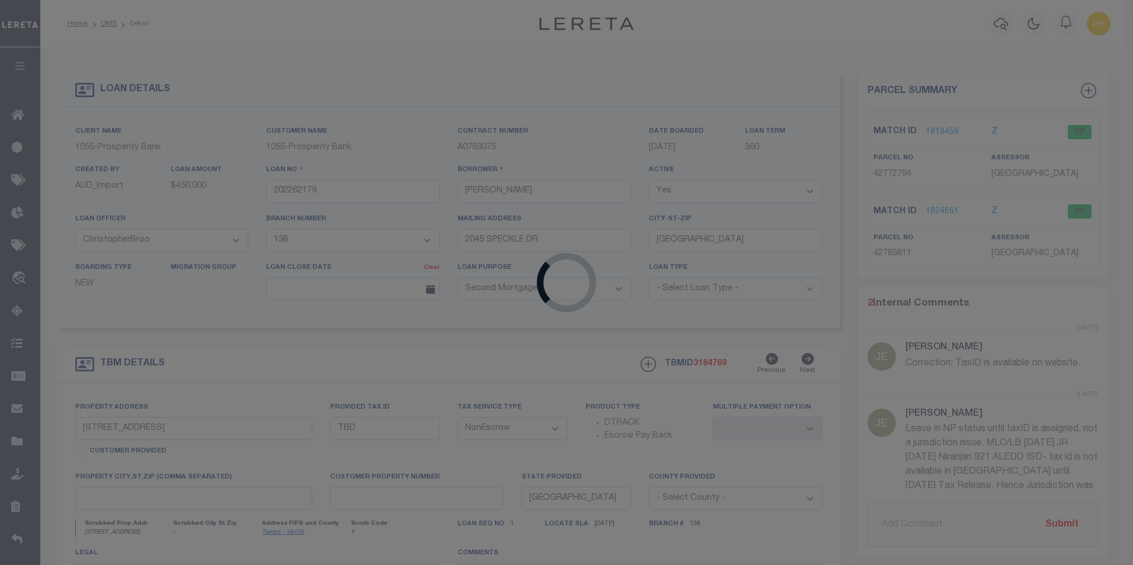
type input "518231"
type input "BADGERBEAM HOLDINGS LLC"
select select
select select "10"
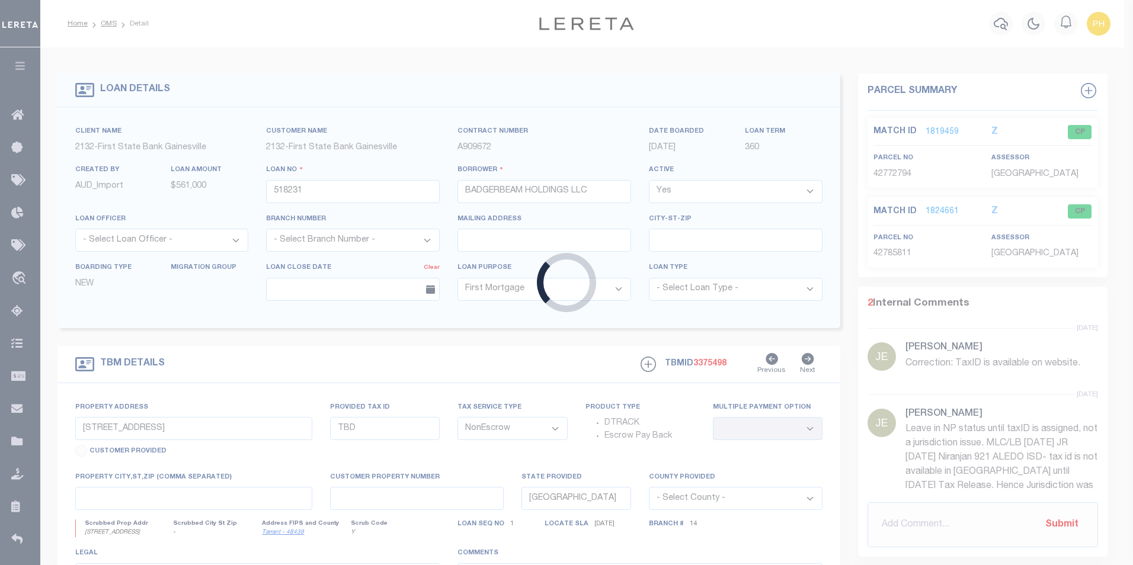
type input "[STREET_ADDRESS][PERSON_NAME]"
select select
type input "[GEOGRAPHIC_DATA]"
select select
type textarea "UNITS 605 AND 607, [PERSON_NAME] INDUSTRIAL CONDOS"
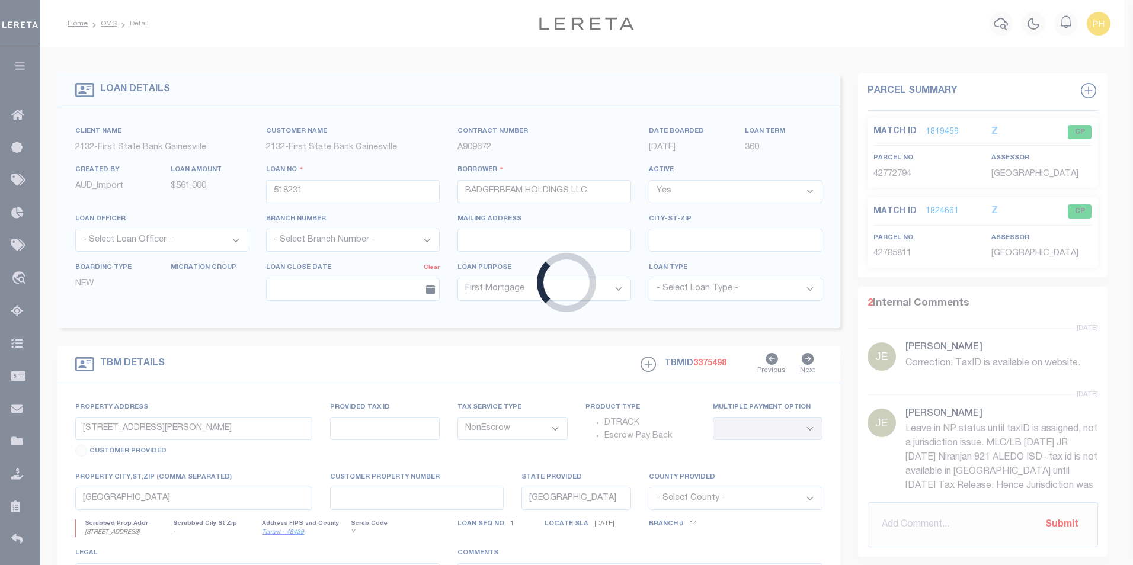
select select "31371"
select select "2492"
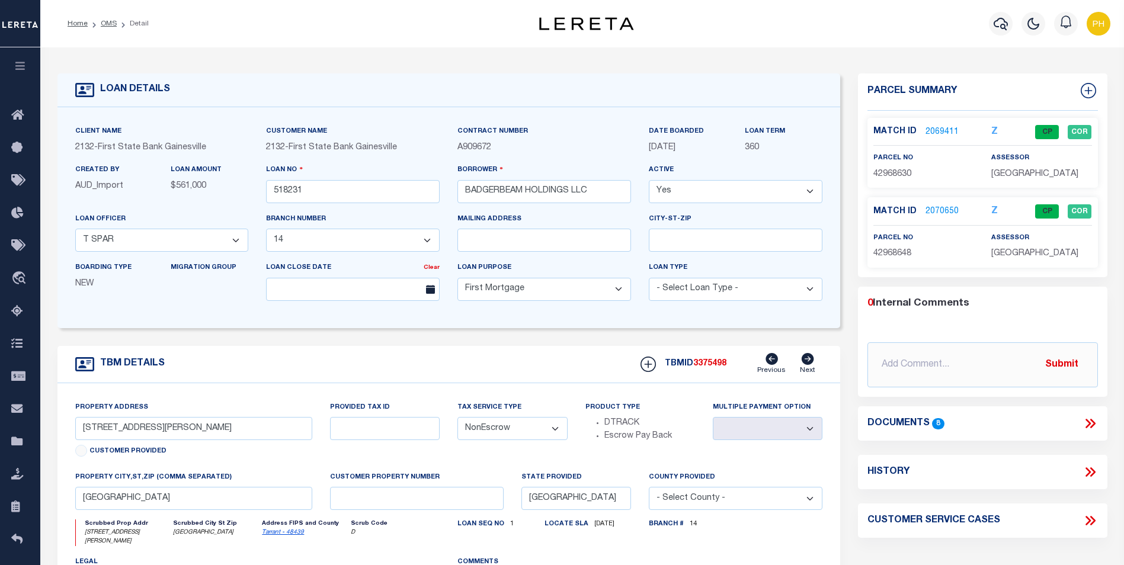
click at [943, 130] on link "2069411" at bounding box center [941, 132] width 33 height 12
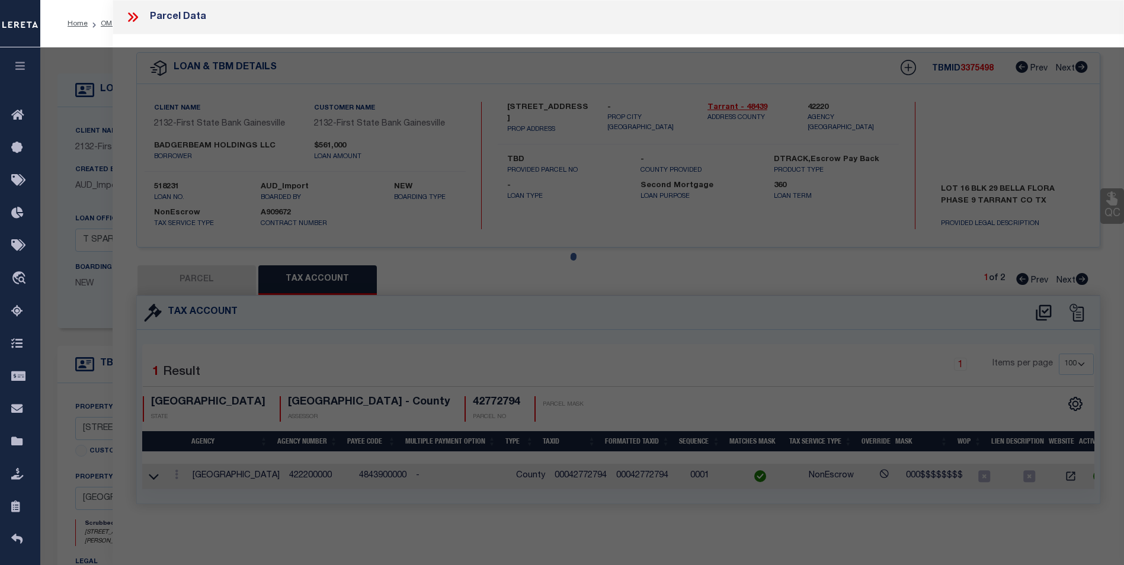
select select "AS"
checkbox input "false"
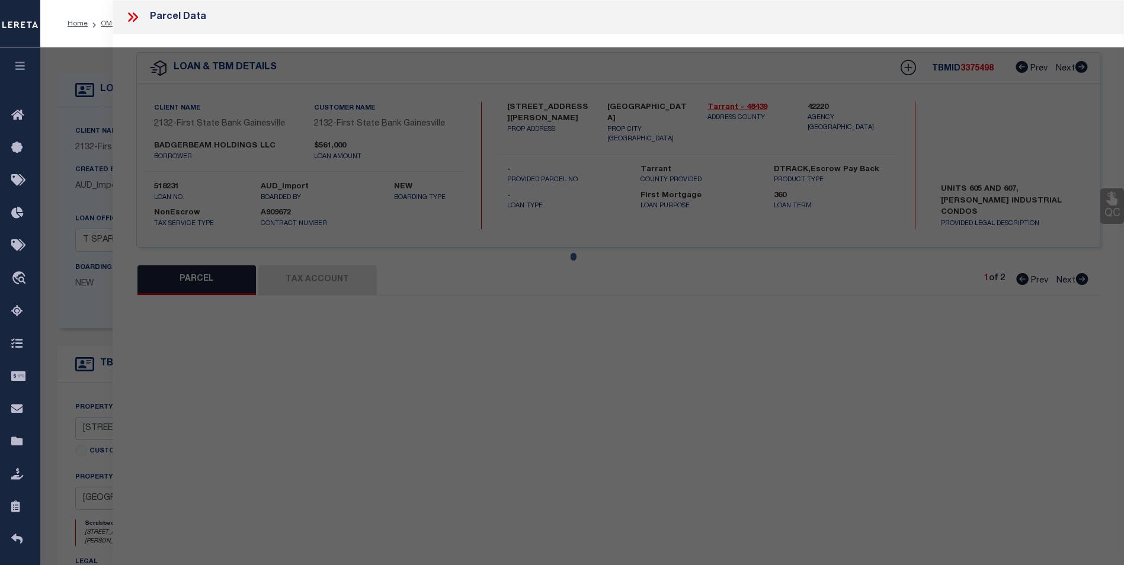
select select "CP"
type input "[PERSON_NAME] CONDOS LLC"
select select "AGW"
select select
type input "[STREET_ADDRESS][PERSON_NAME]"
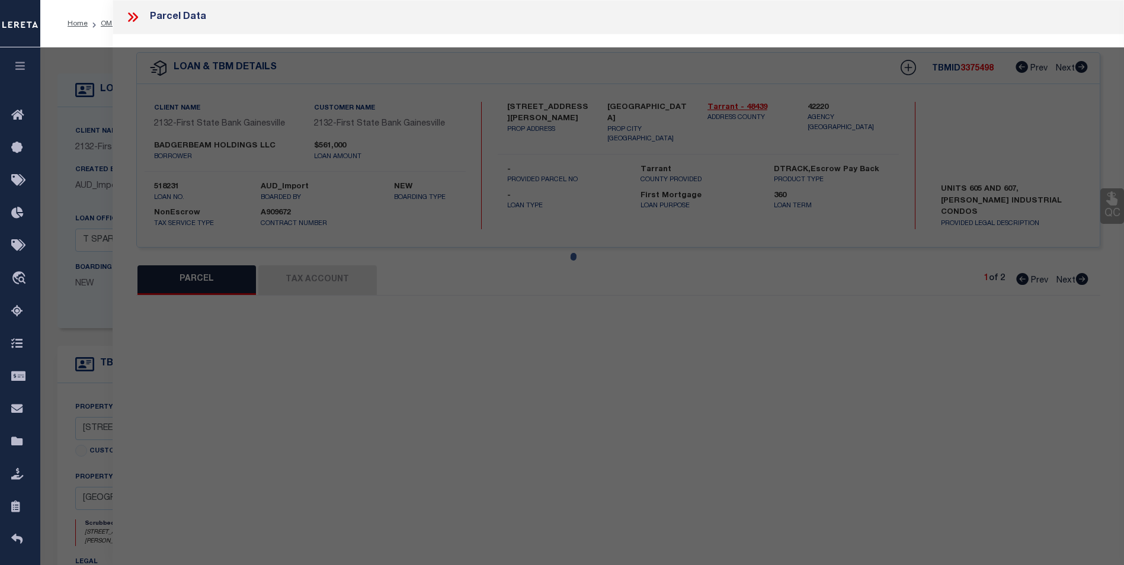
checkbox input "false"
type input "[GEOGRAPHIC_DATA]"
type textarea "[PERSON_NAME] INDUSTRIAL CONDOS Block 6 Lot 605 1.11% OF COMMON ELEMENTS REF PL…"
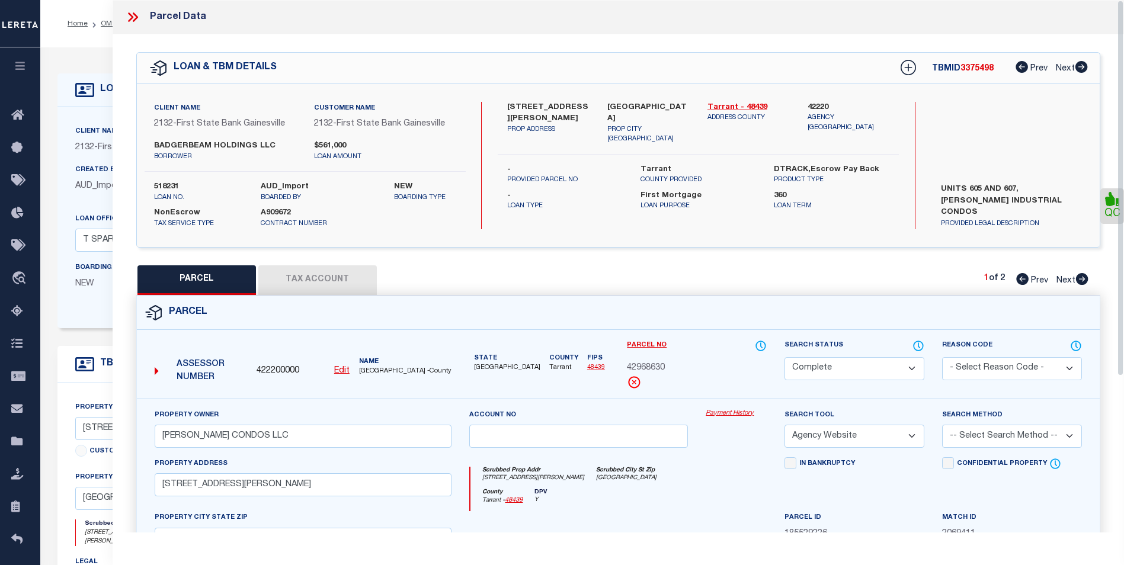
click at [318, 279] on button "Tax Account" at bounding box center [317, 280] width 118 height 30
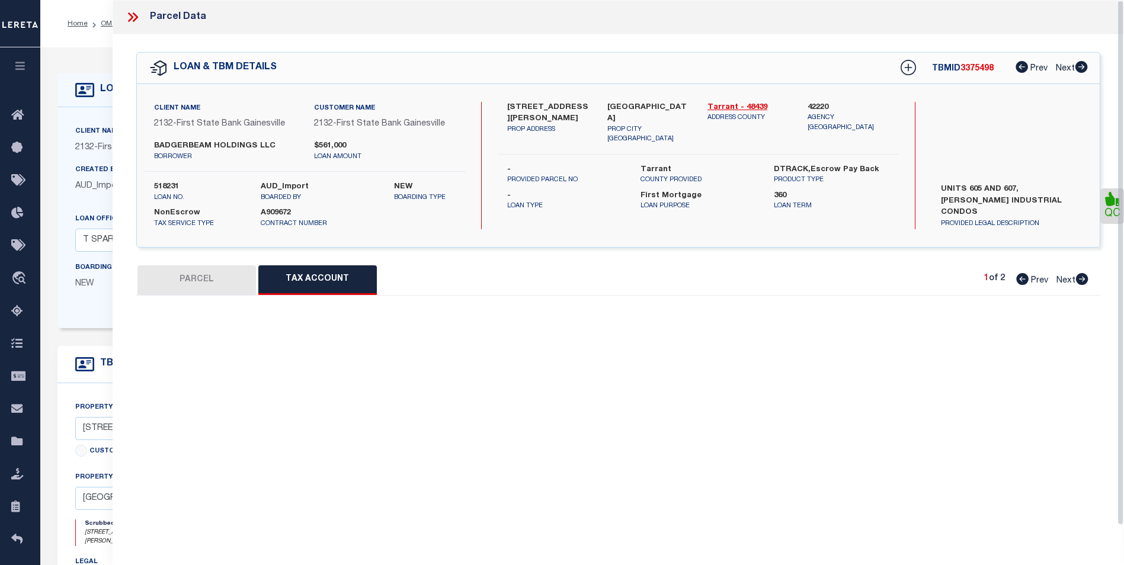
select select "100"
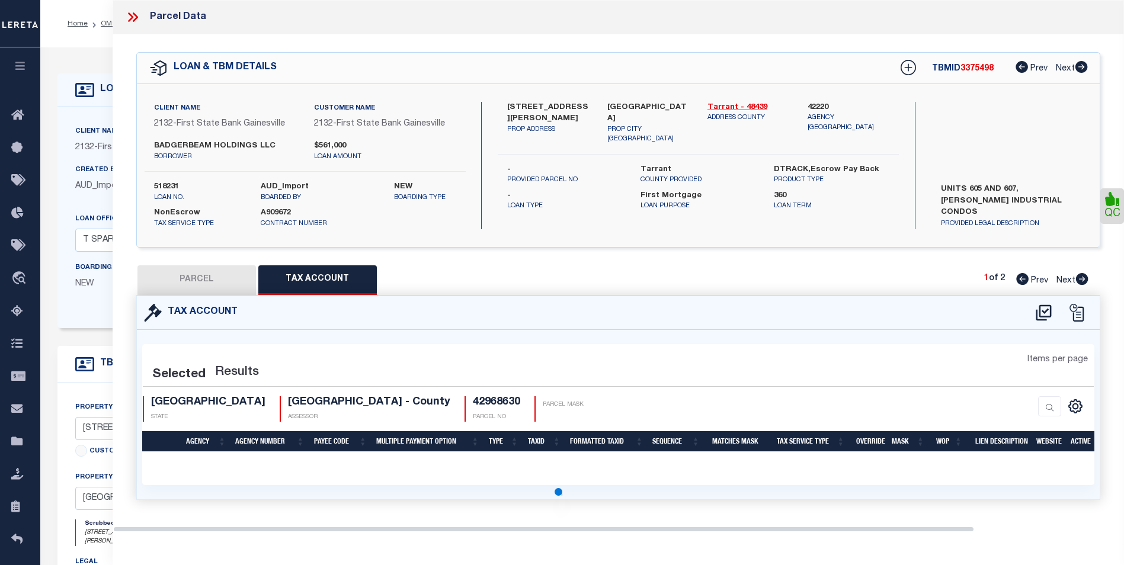
select select "100"
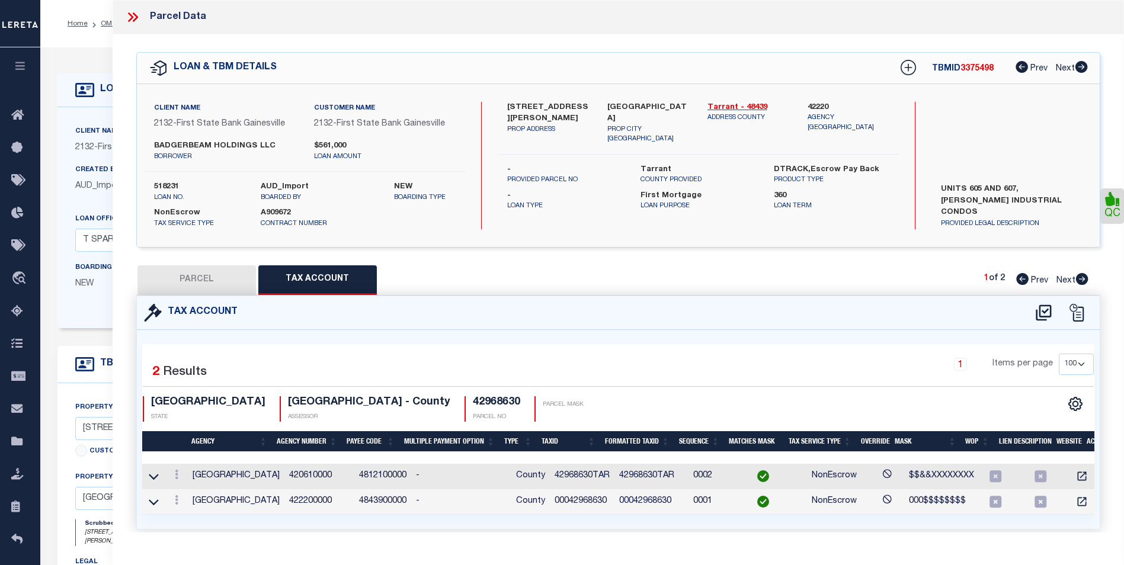
click at [135, 21] on icon at bounding box center [132, 16] width 15 height 15
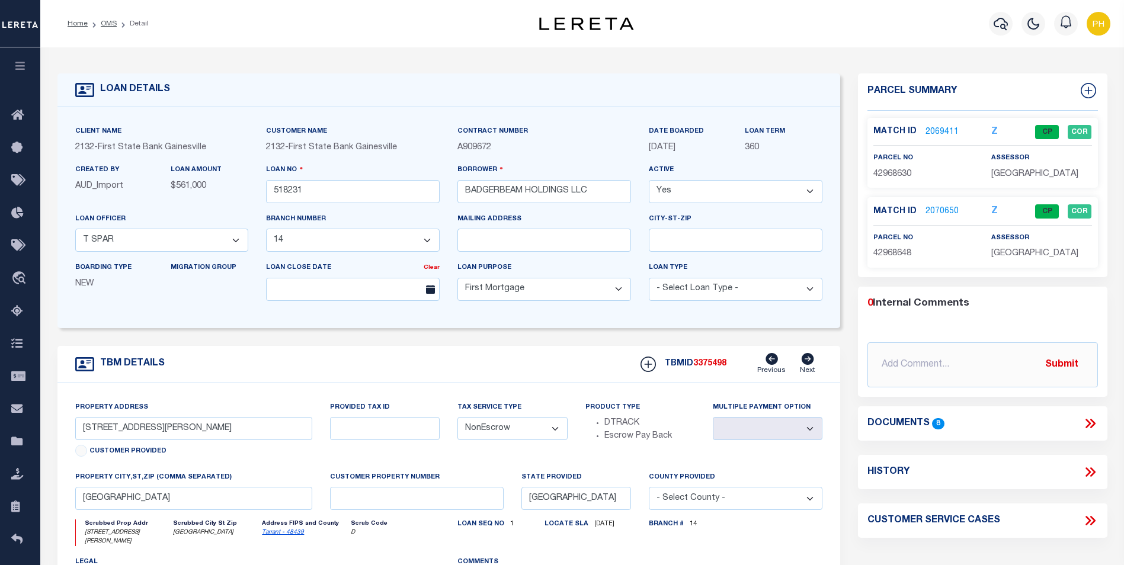
click at [937, 133] on link "2069411" at bounding box center [941, 132] width 33 height 12
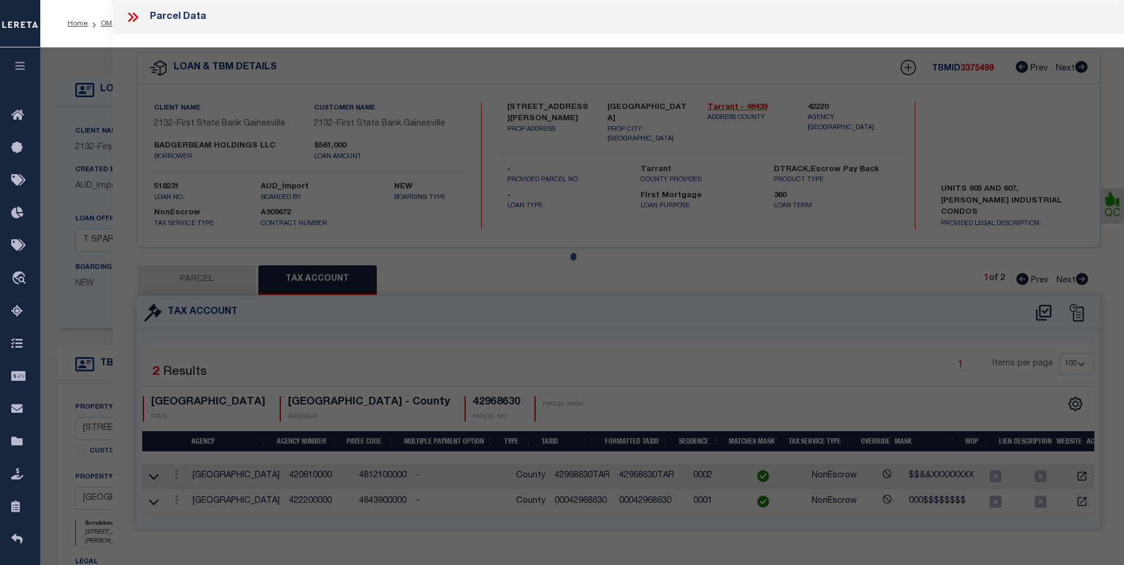
select select "AS"
select select
checkbox input "false"
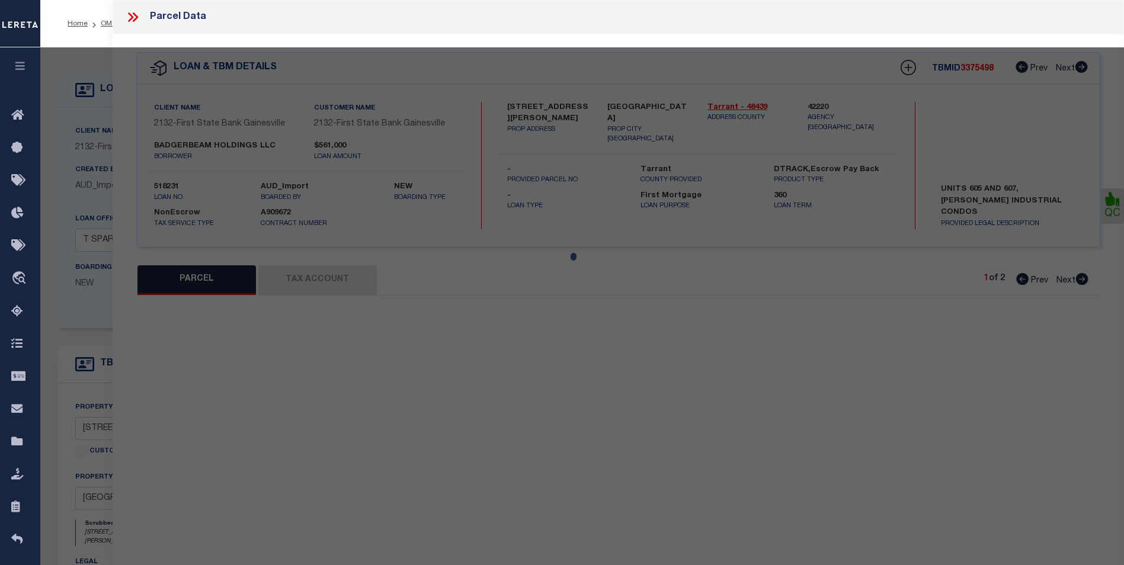
select select "CP"
type input "[PERSON_NAME] CONDOS LLC"
select select "AGW"
select select
type input "[STREET_ADDRESS][PERSON_NAME]"
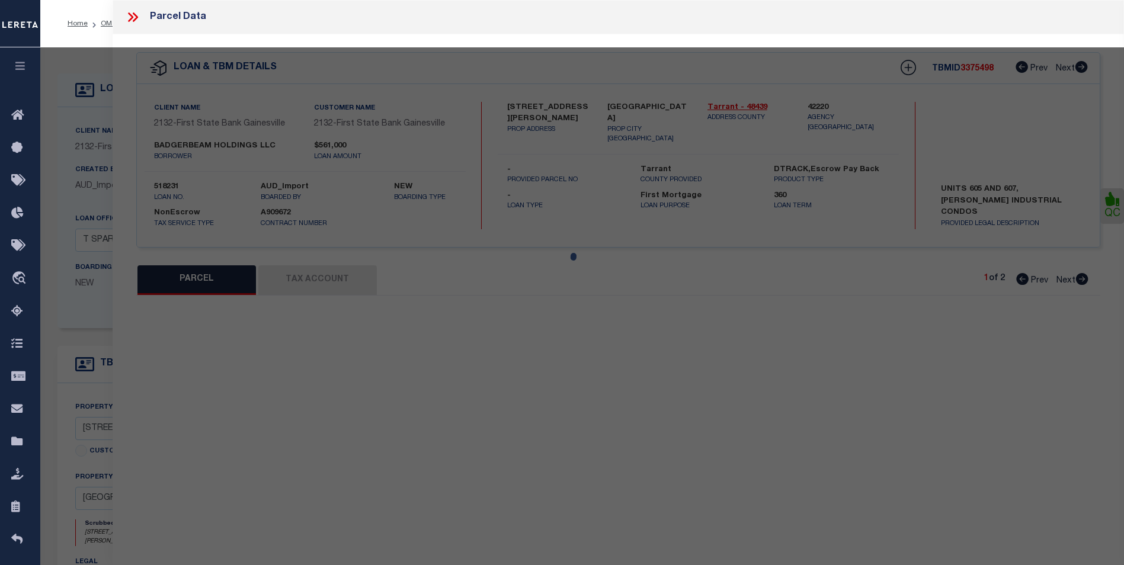
checkbox input "false"
type input "[GEOGRAPHIC_DATA]"
type textarea "[PERSON_NAME] INDUSTRIAL CONDOS Block 6 Lot 605 1.11% OF COMMON ELEMENTS REF PL…"
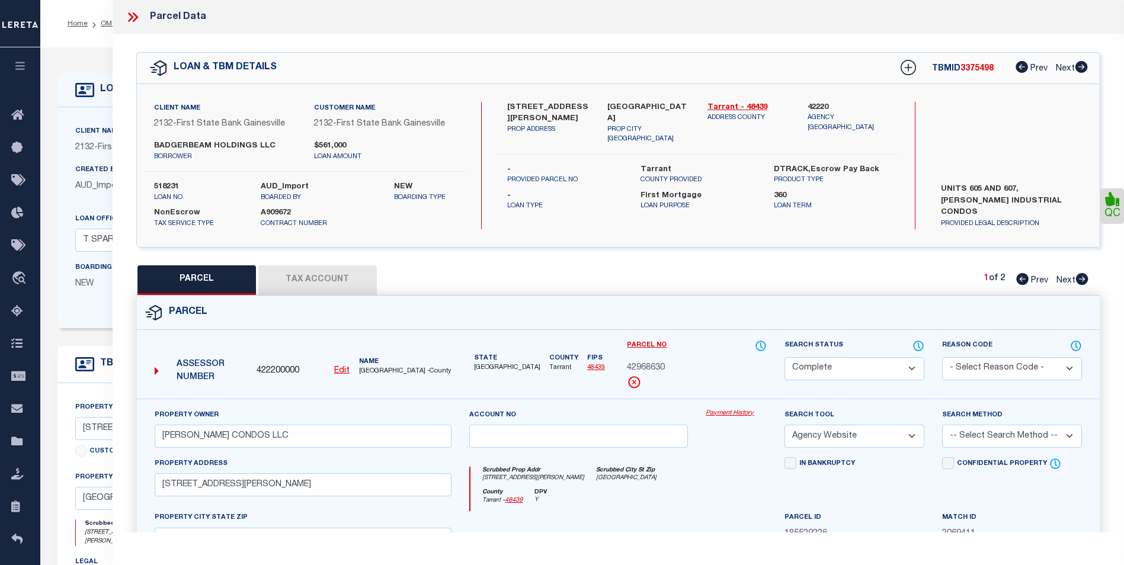
click at [342, 281] on button "Tax Account" at bounding box center [317, 280] width 118 height 30
select select "100"
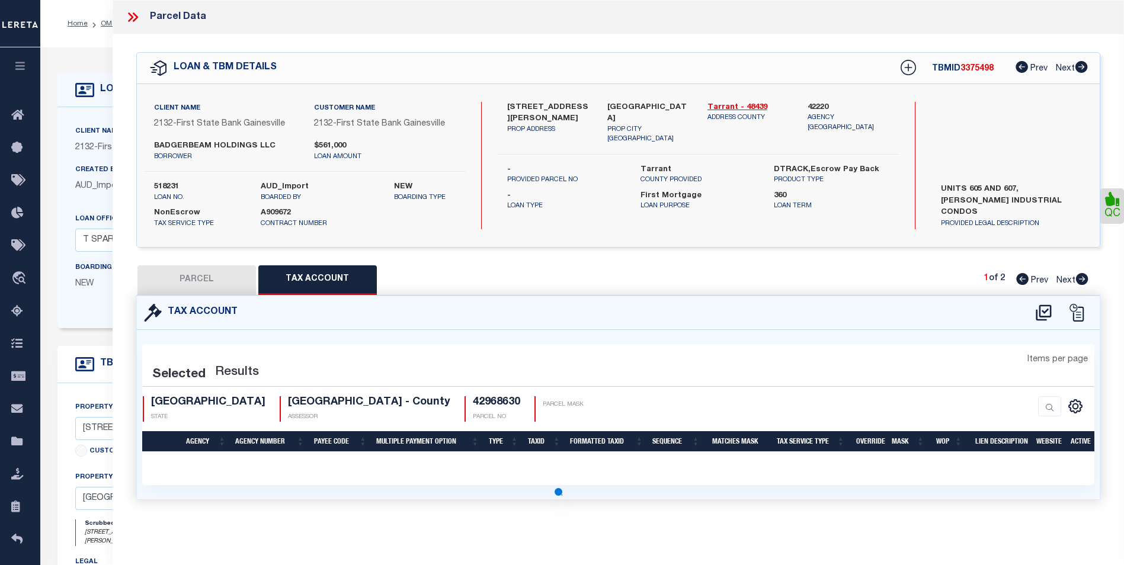
select select "100"
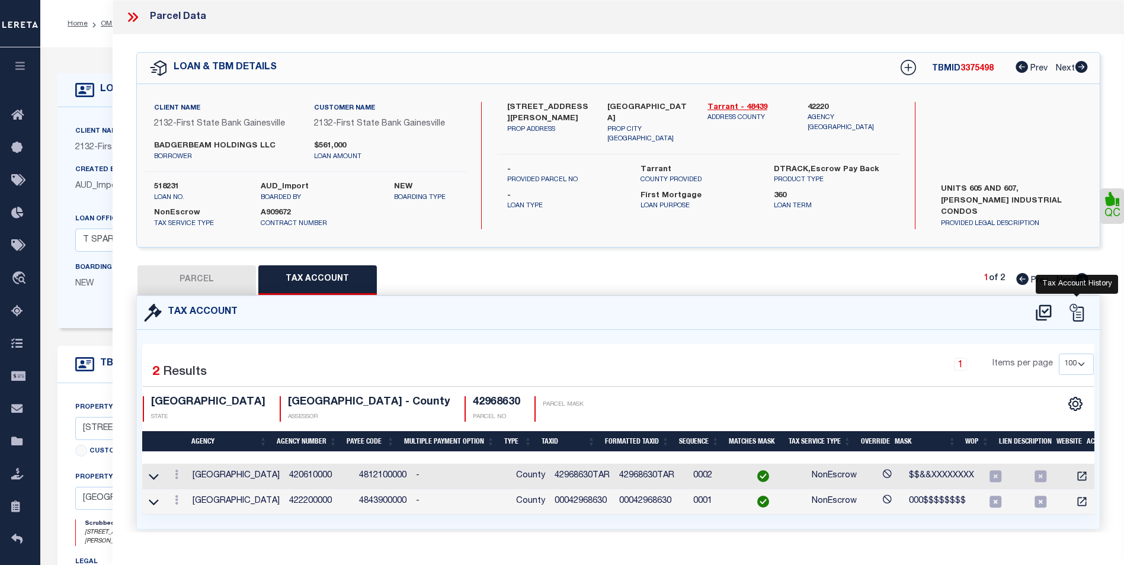
click at [1078, 312] on icon at bounding box center [1077, 313] width 18 height 18
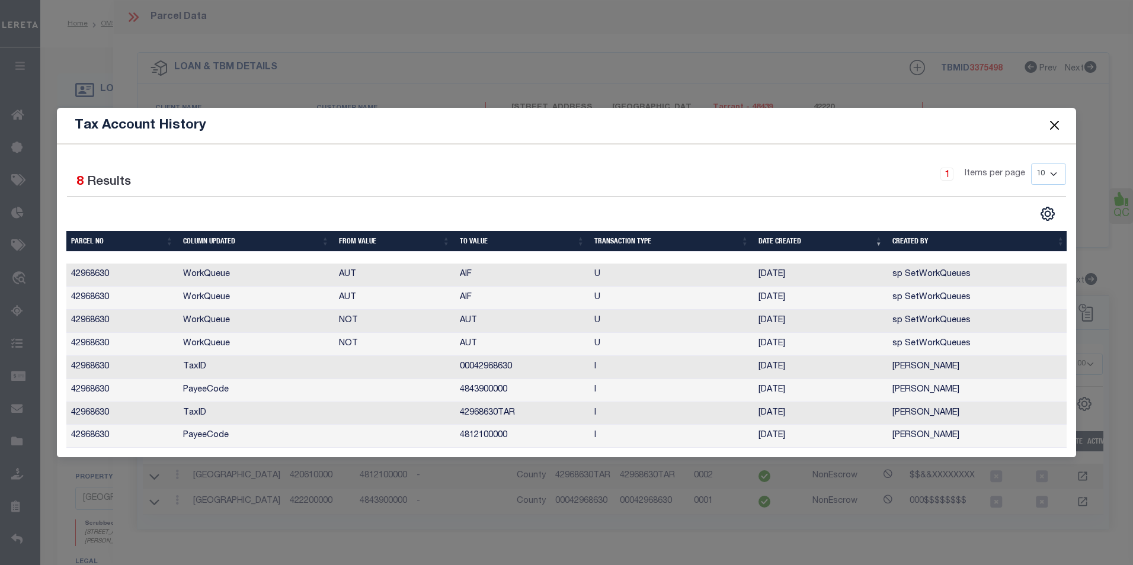
click at [1053, 120] on button "Close" at bounding box center [1053, 125] width 15 height 15
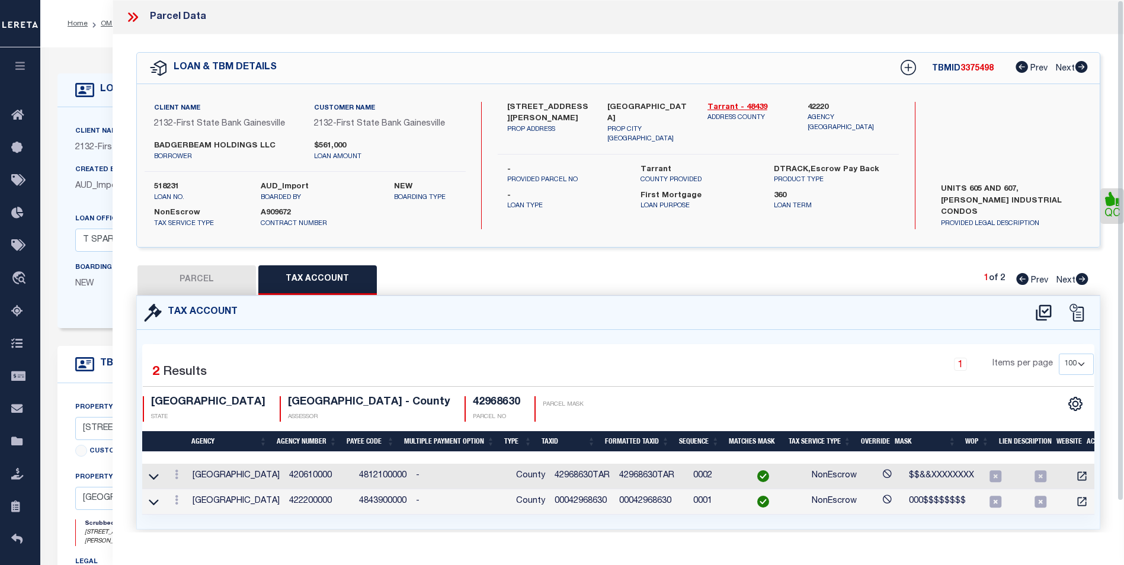
drag, startPoint x: 136, startPoint y: 14, endPoint x: 142, endPoint y: 18, distance: 7.6
click at [136, 14] on icon at bounding box center [132, 16] width 15 height 15
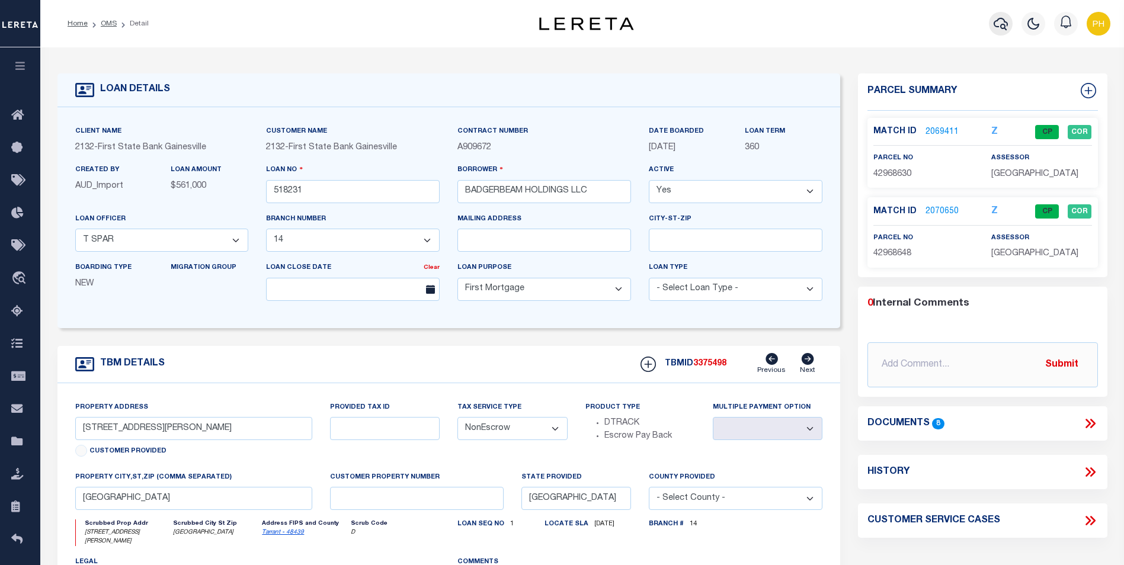
click at [1003, 24] on icon "button" at bounding box center [1001, 24] width 14 height 14
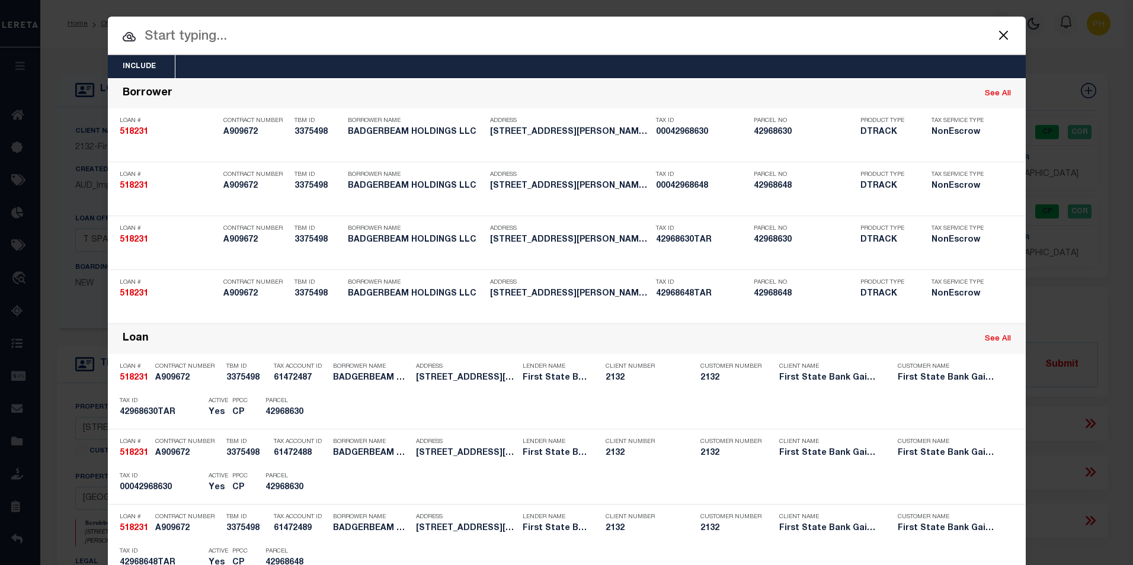
click at [210, 37] on input "text" at bounding box center [567, 37] width 918 height 21
paste input "126445040"
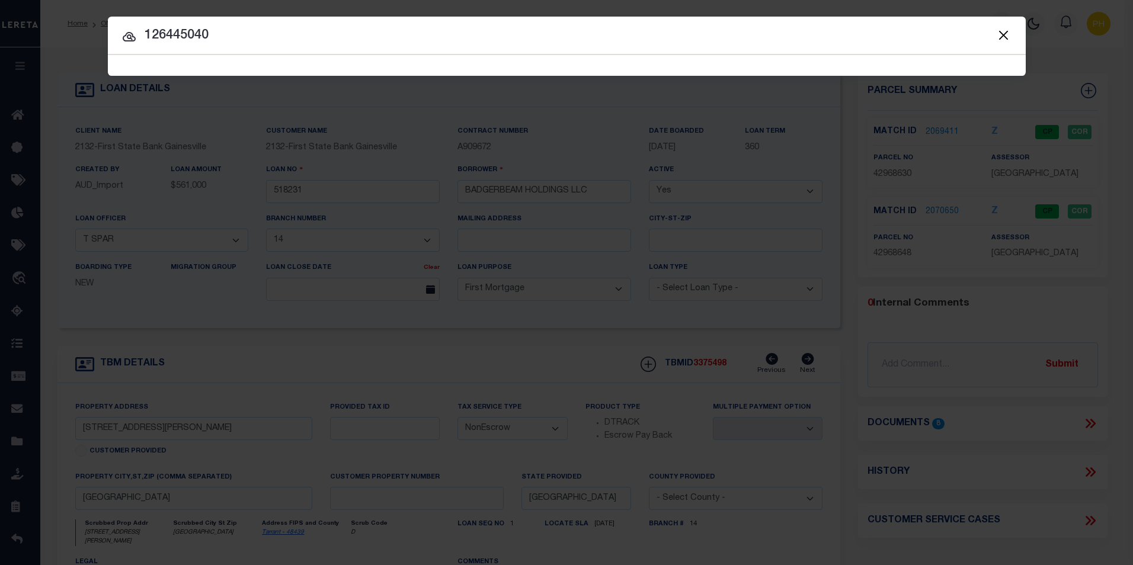
type input "126445040"
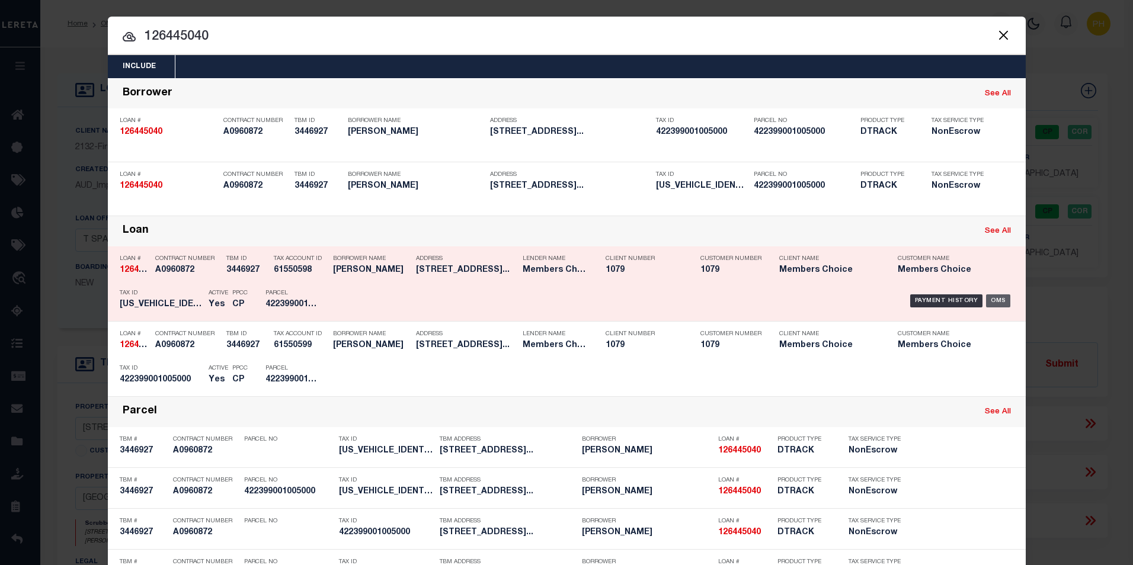
click at [998, 299] on div "OMS" at bounding box center [998, 300] width 24 height 13
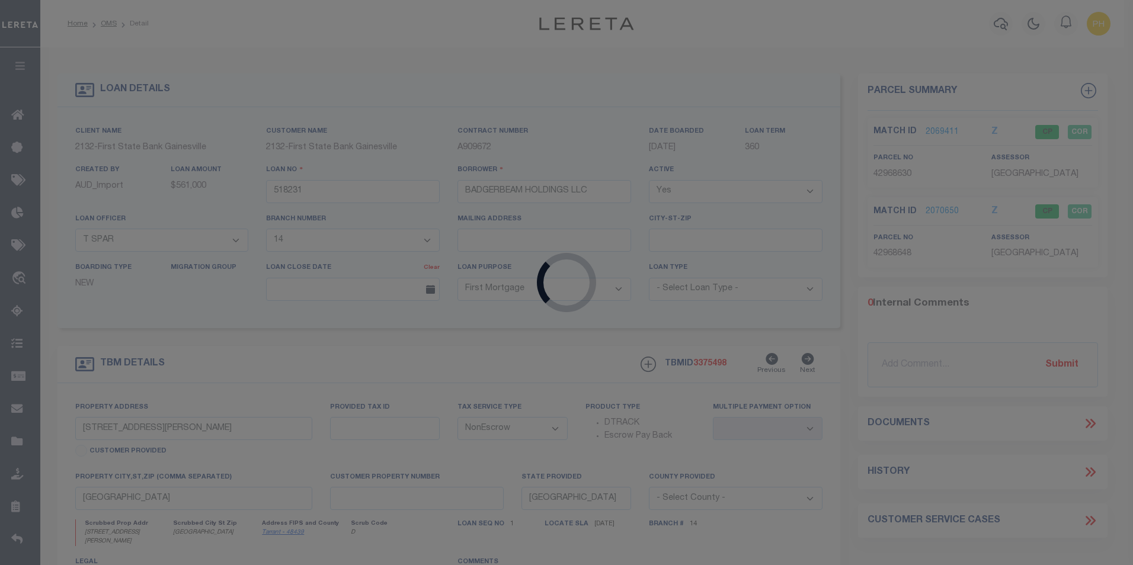
type input "126445040"
type input "[PERSON_NAME]"
select select
type input "[DATE]"
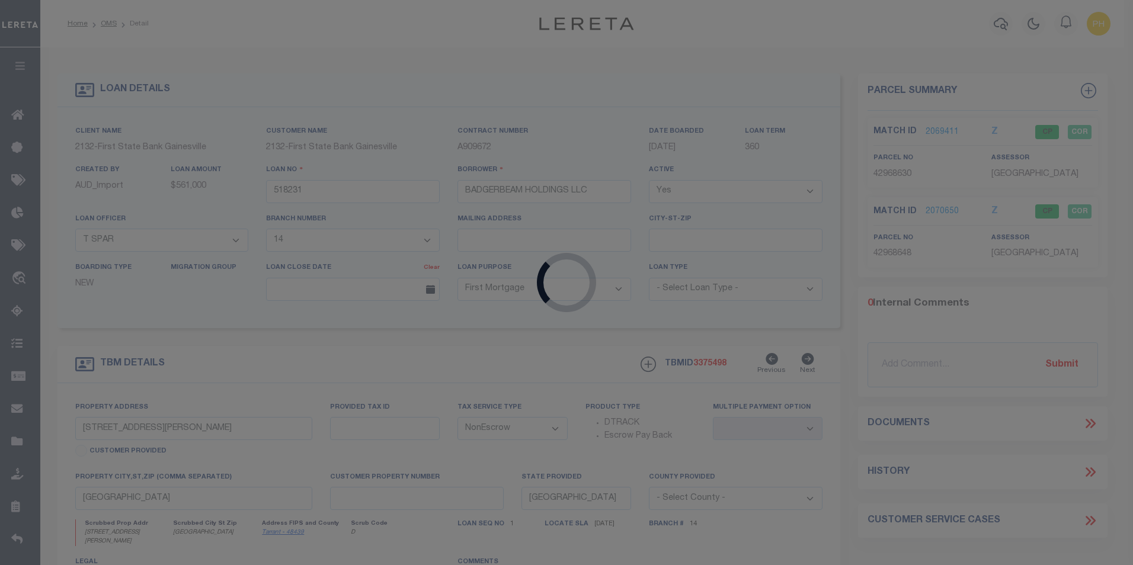
select select
select select "10"
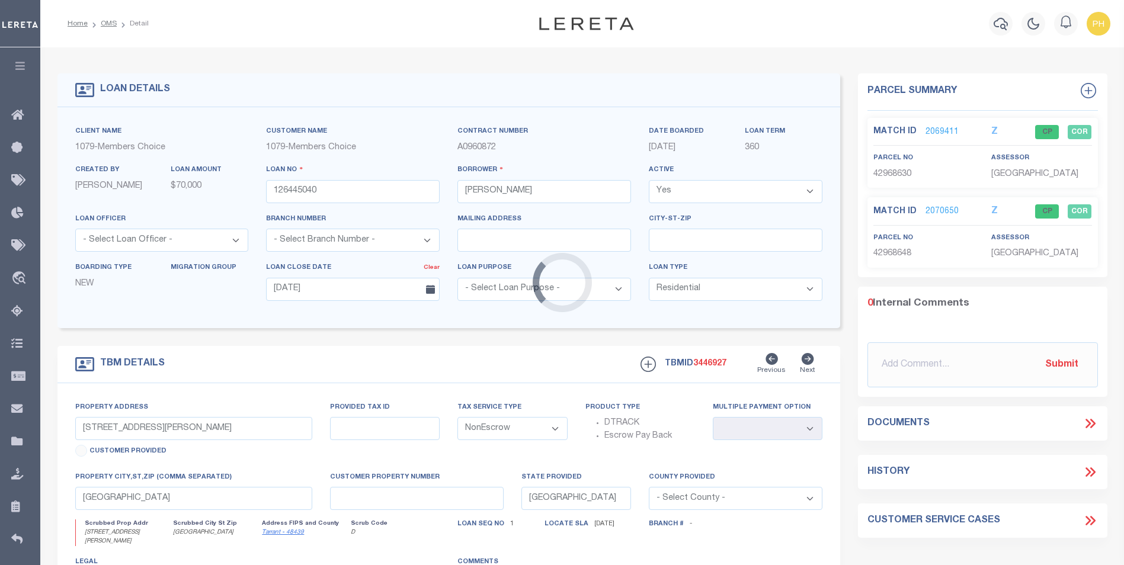
type input "[STREET_ADDRESS]"
select select
type input "KATY TX 77493-4092"
select select
type textarea "LOT 5, IN BLOCK 1, OF [GEOGRAPHIC_DATA] SECTION 39 AN ADDITION IN [GEOGRAPHIC_D…"
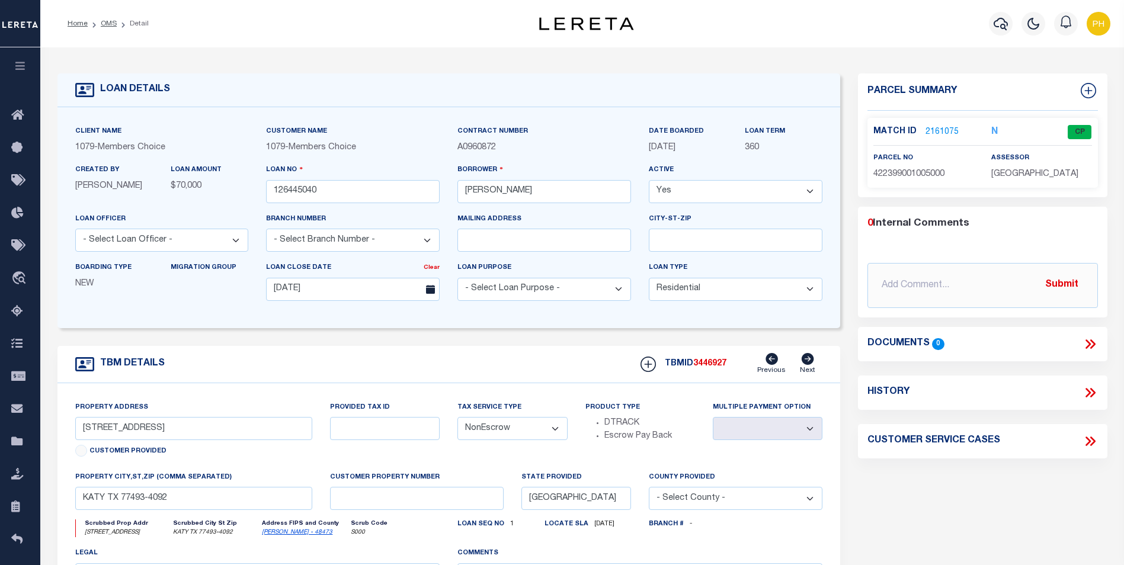
click at [942, 132] on link "2161075" at bounding box center [941, 132] width 33 height 12
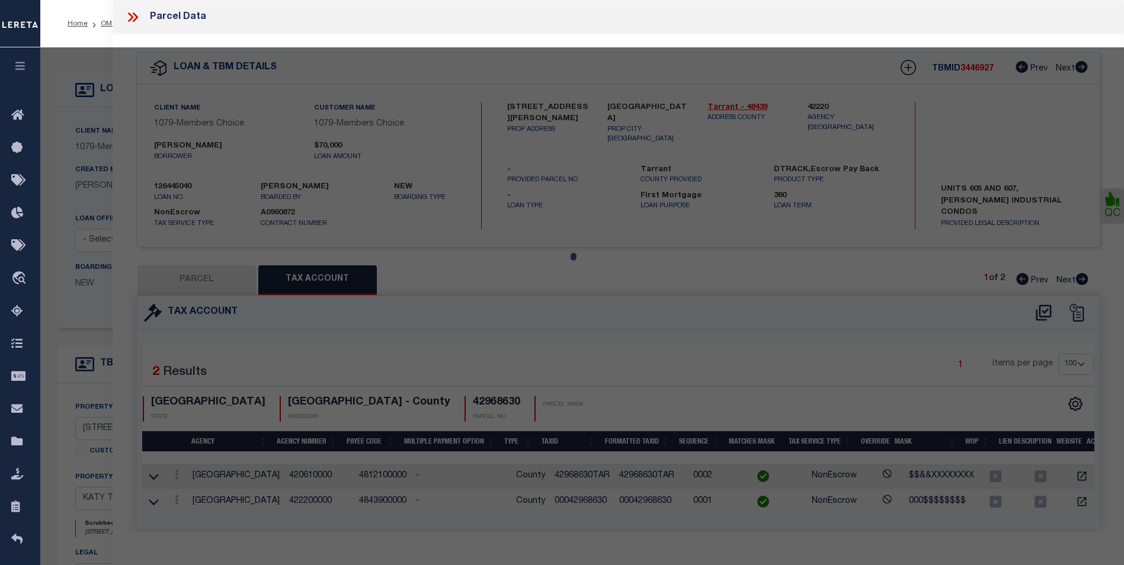
select select "AS"
select select
checkbox input "false"
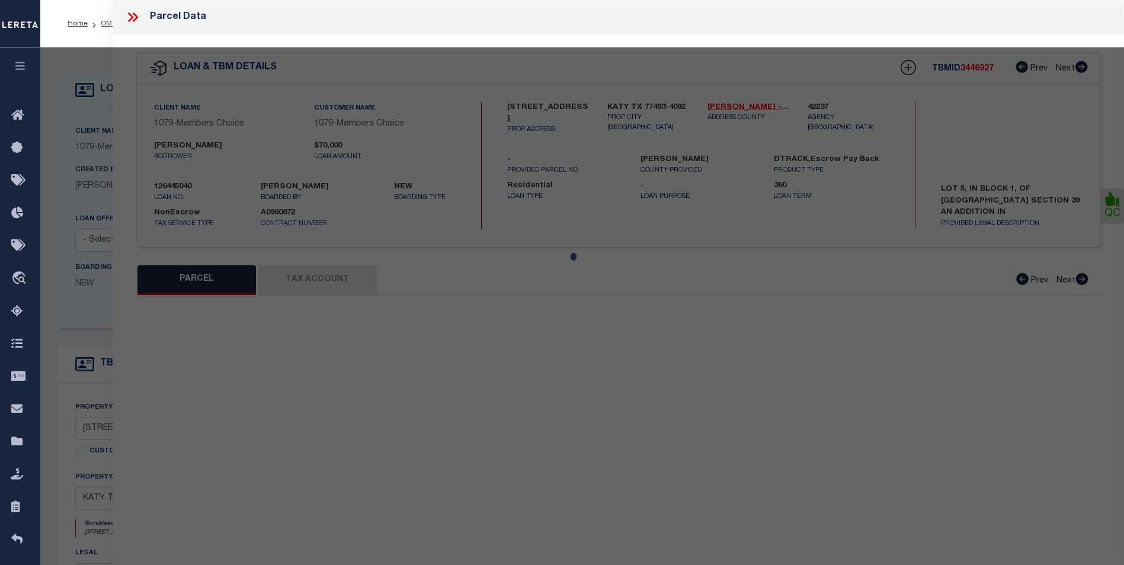
select select "CP"
type input "[PERSON_NAME] [PERSON_NAME]"
select select "AGW"
select select "ADD"
type input "[STREET_ADDRESS]"
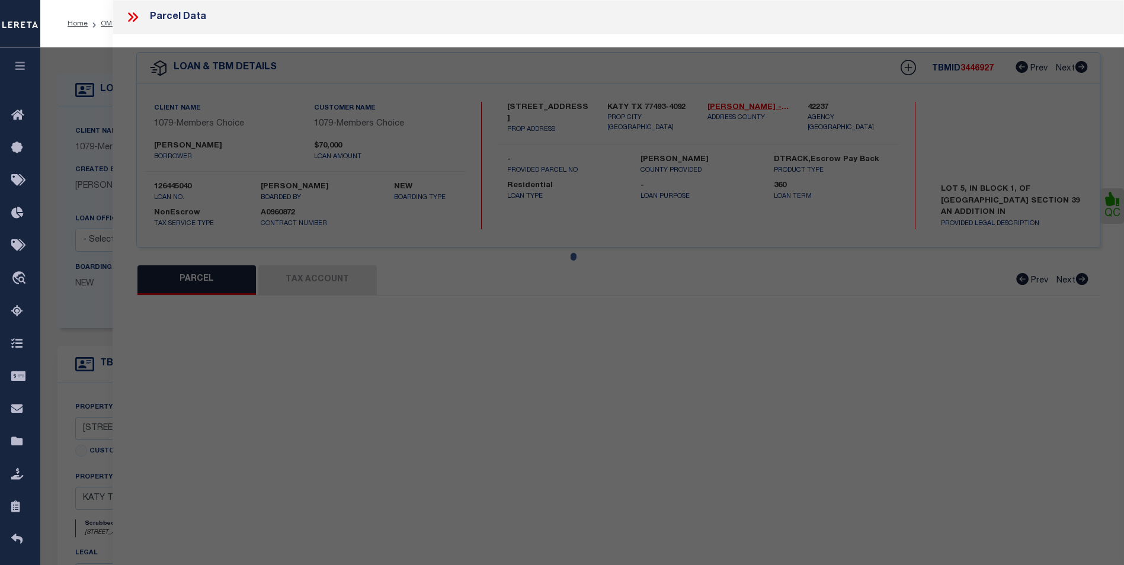
type input "[GEOGRAPHIC_DATA], [GEOGRAPHIC_DATA] 77493"
type textarea "S422399 [GEOGRAPHIC_DATA] SECTION 39 BLK 1 LOT 5"
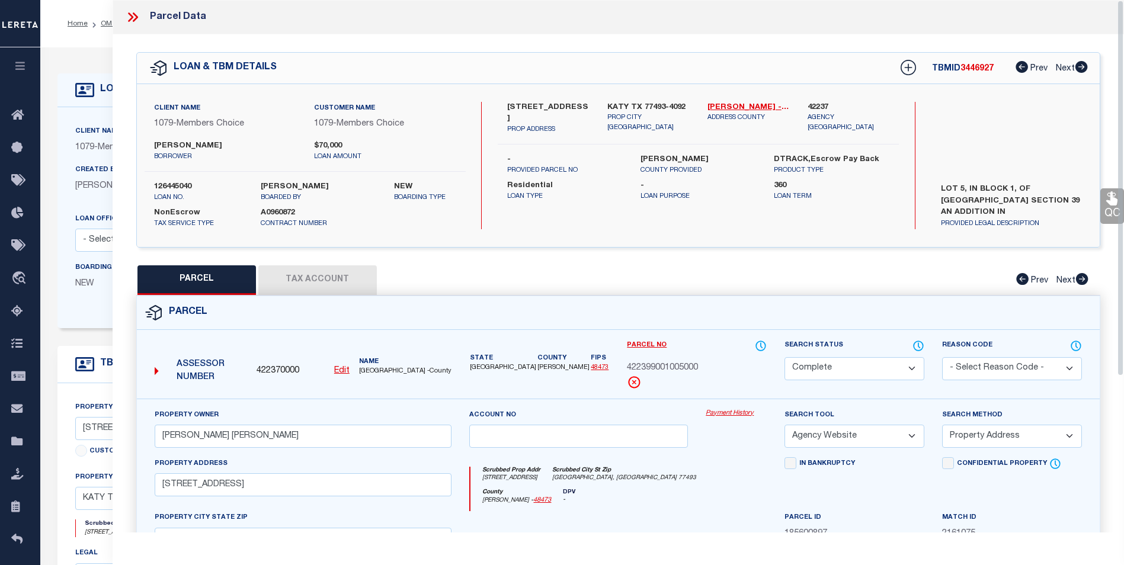
click at [323, 274] on button "Tax Account" at bounding box center [317, 280] width 118 height 30
select select "100"
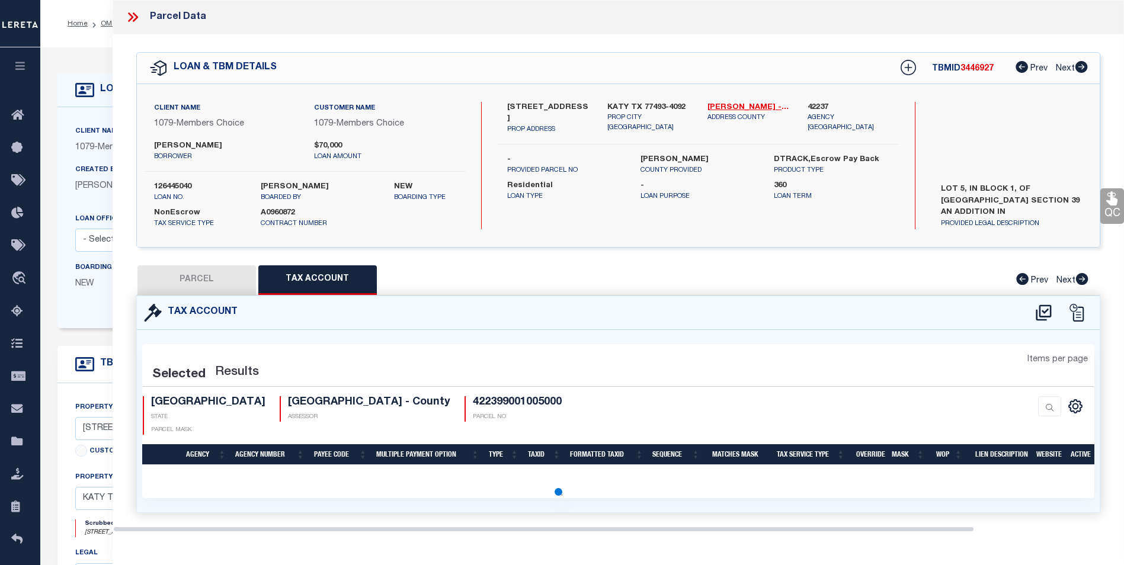
select select "100"
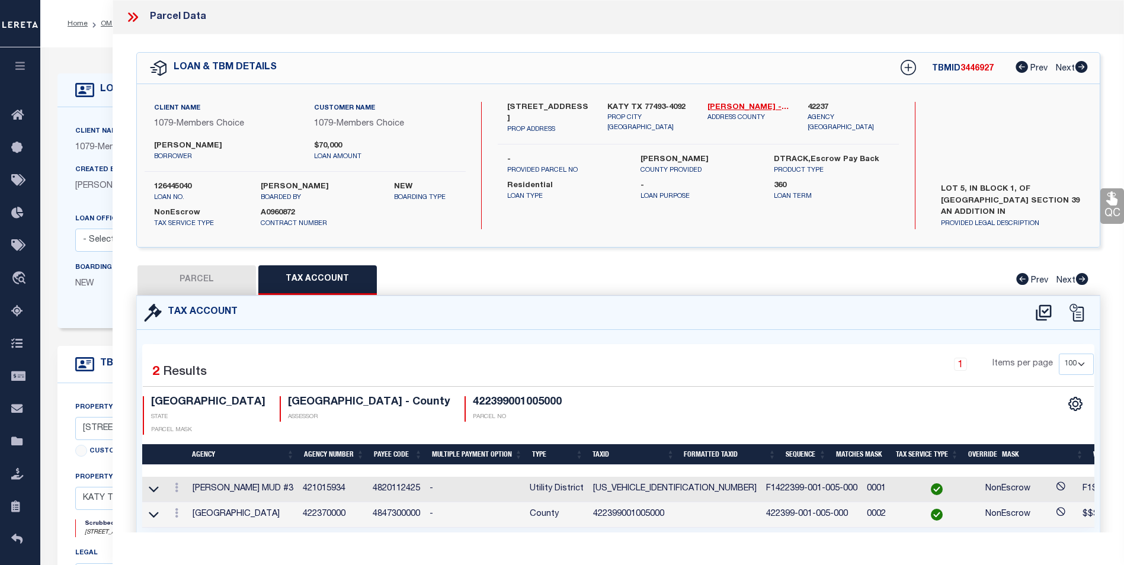
drag, startPoint x: 133, startPoint y: 18, endPoint x: 190, endPoint y: 41, distance: 61.1
click at [134, 18] on icon at bounding box center [132, 16] width 15 height 15
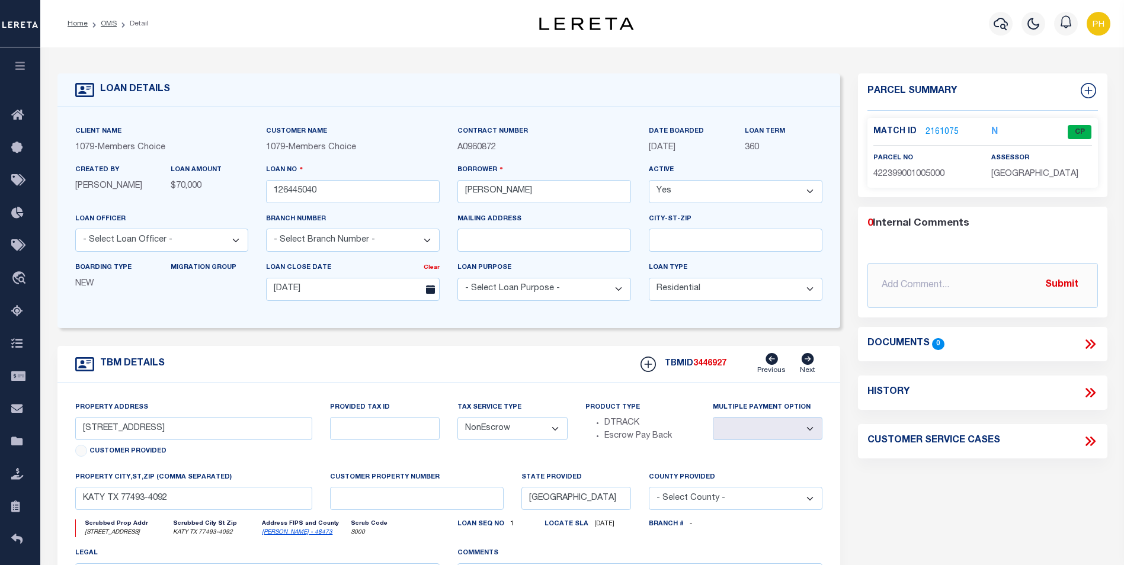
click at [939, 127] on link "2161075" at bounding box center [941, 132] width 33 height 12
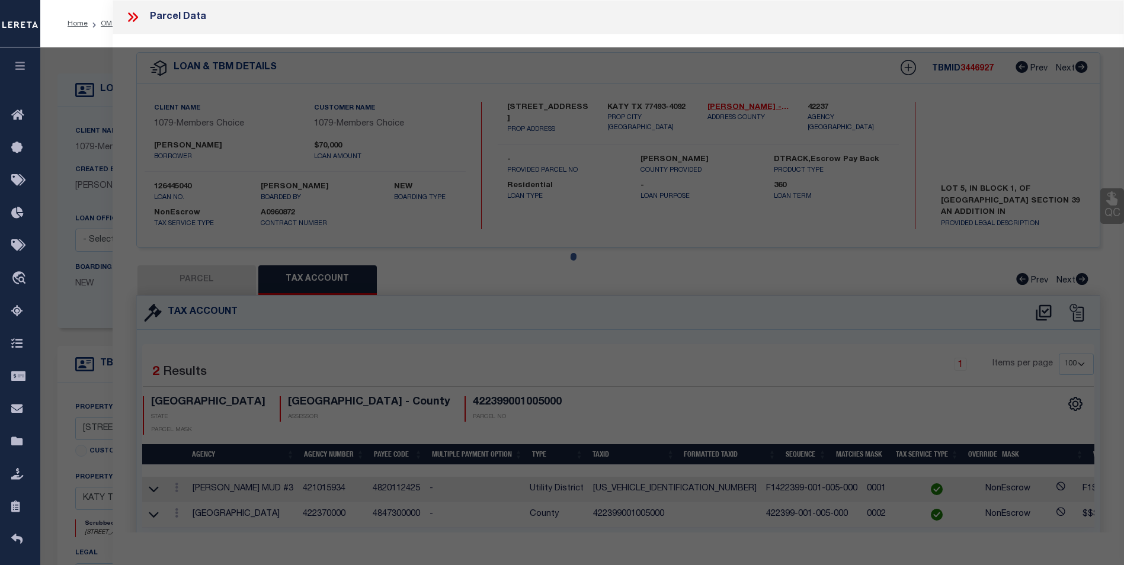
select select "AS"
select select
checkbox input "false"
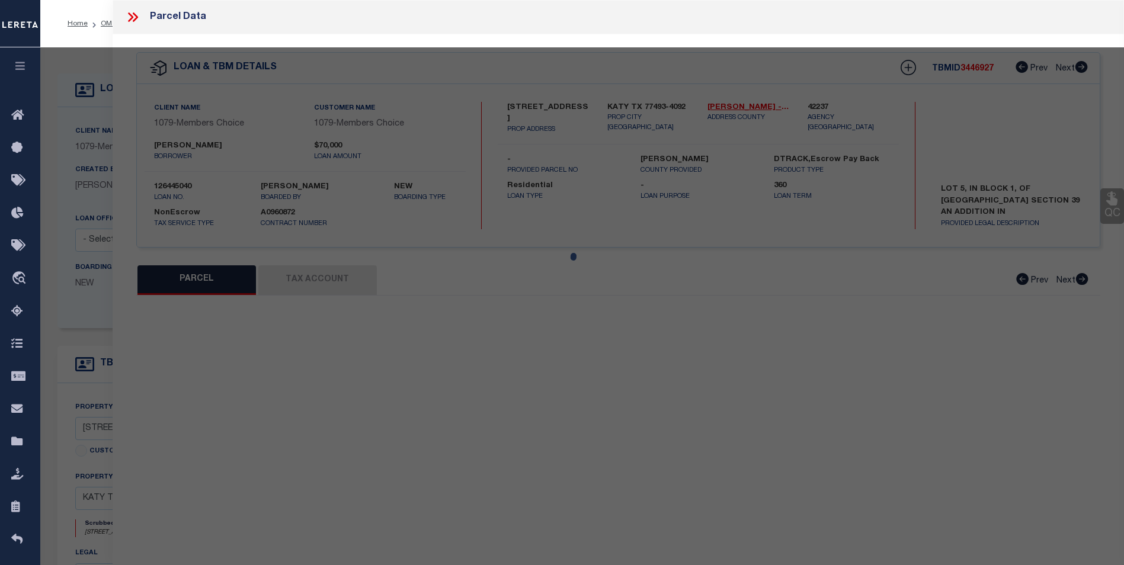
select select "CP"
type input "[PERSON_NAME] [PERSON_NAME]"
select select "AGW"
select select "ADD"
type input "[STREET_ADDRESS]"
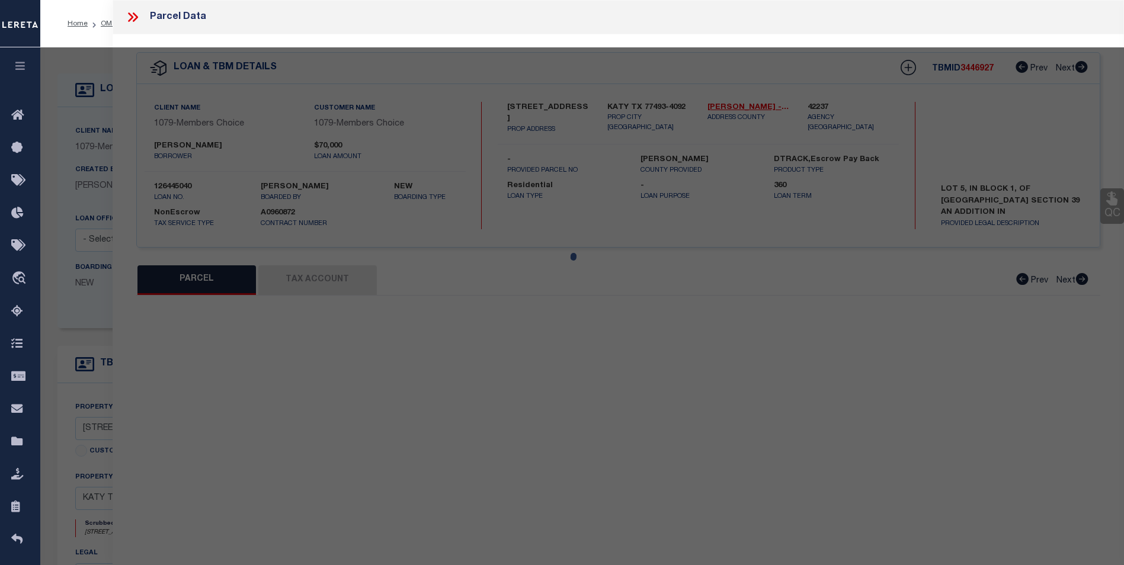
type input "[GEOGRAPHIC_DATA], [GEOGRAPHIC_DATA] 77493"
type textarea "S422399 [GEOGRAPHIC_DATA] SECTION 39 BLK 1 LOT 5"
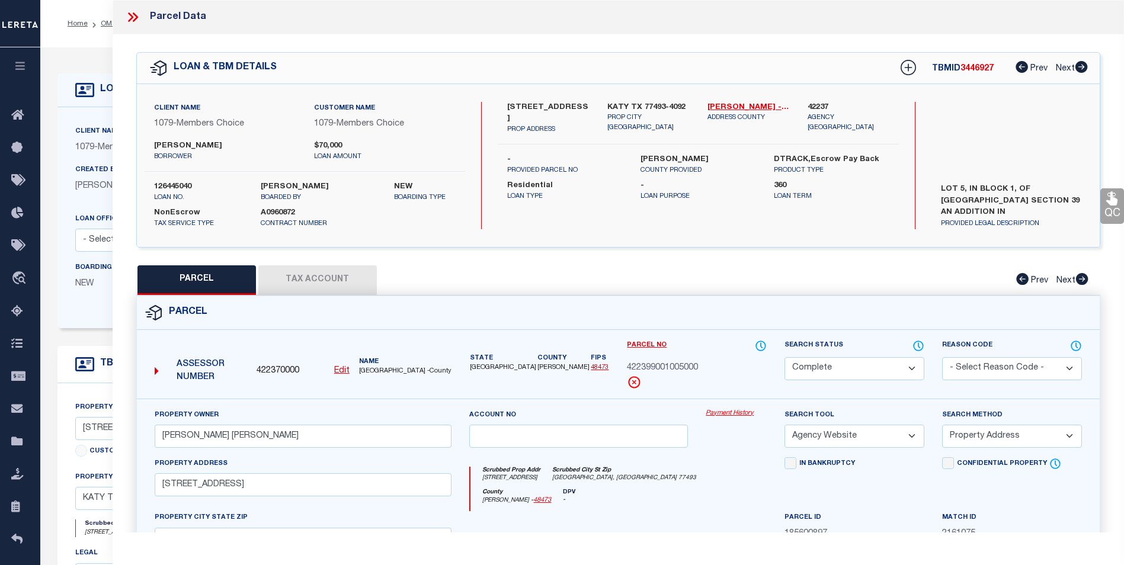
click at [318, 283] on button "Tax Account" at bounding box center [317, 280] width 118 height 30
select select "100"
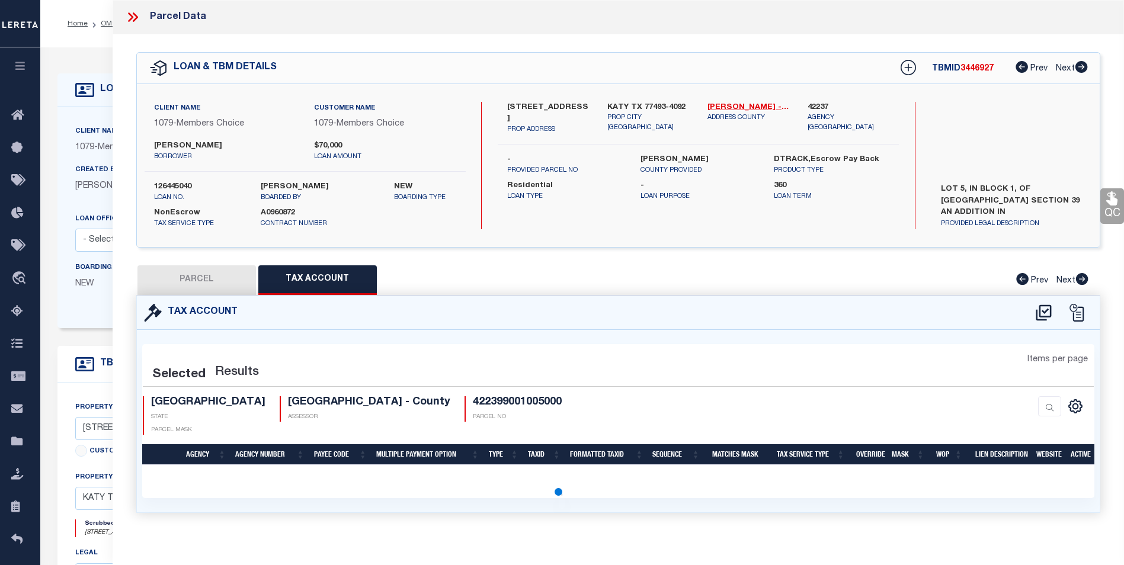
select select "100"
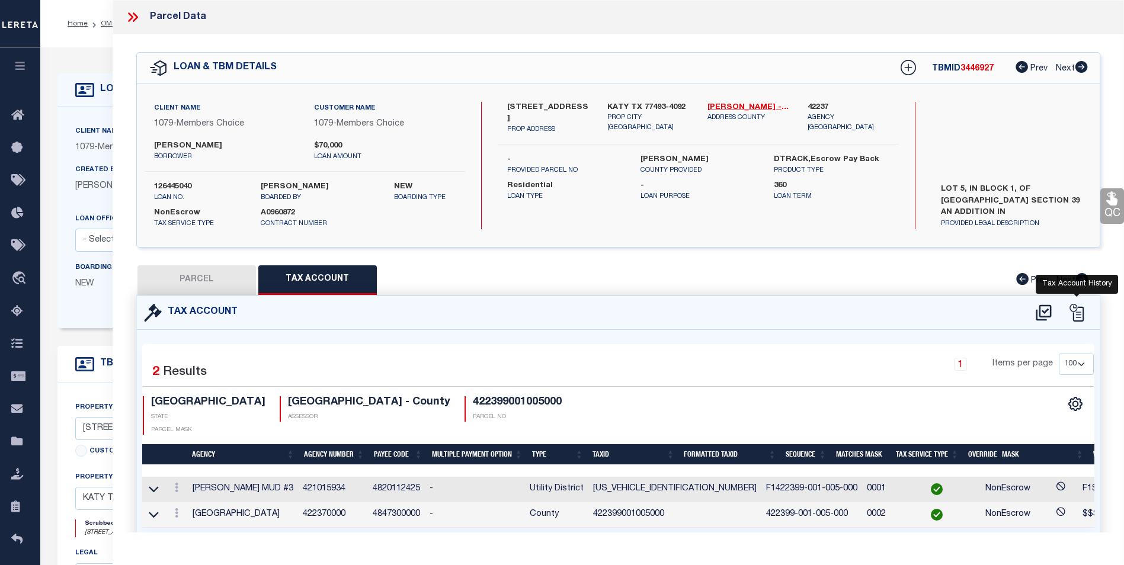
click at [1079, 318] on icon at bounding box center [1077, 313] width 18 height 18
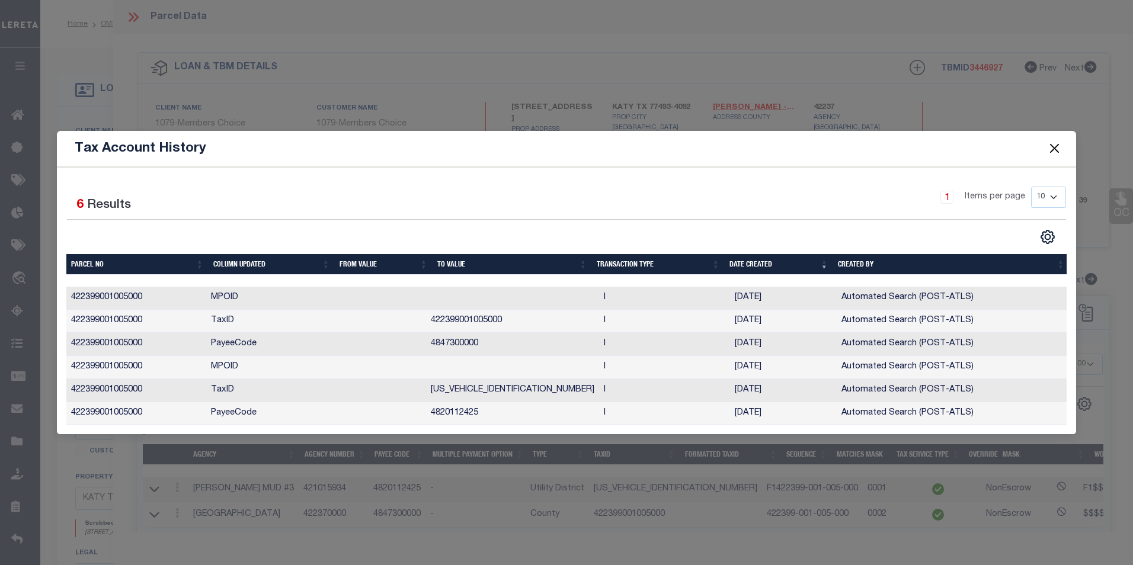
click at [1052, 145] on button "Close" at bounding box center [1053, 148] width 15 height 15
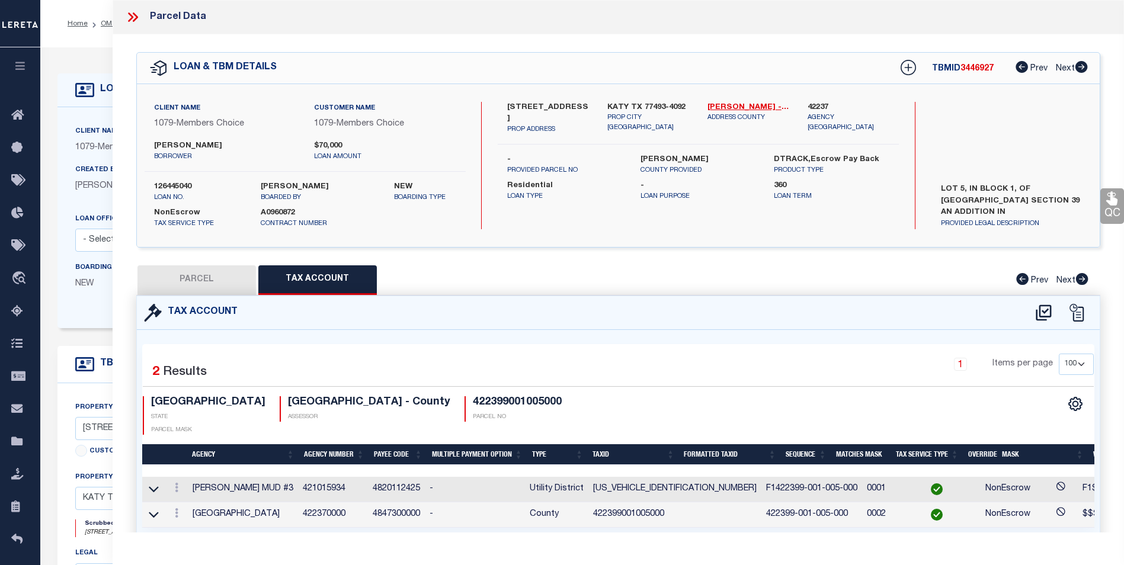
click at [135, 18] on icon at bounding box center [132, 16] width 15 height 15
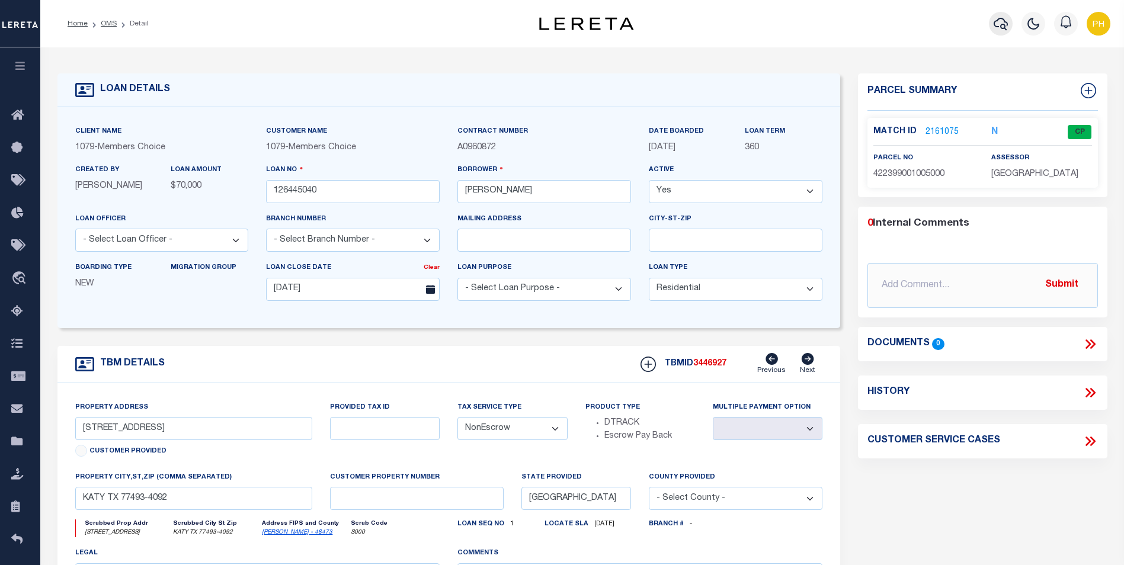
click at [1004, 25] on icon "button" at bounding box center [1001, 24] width 14 height 12
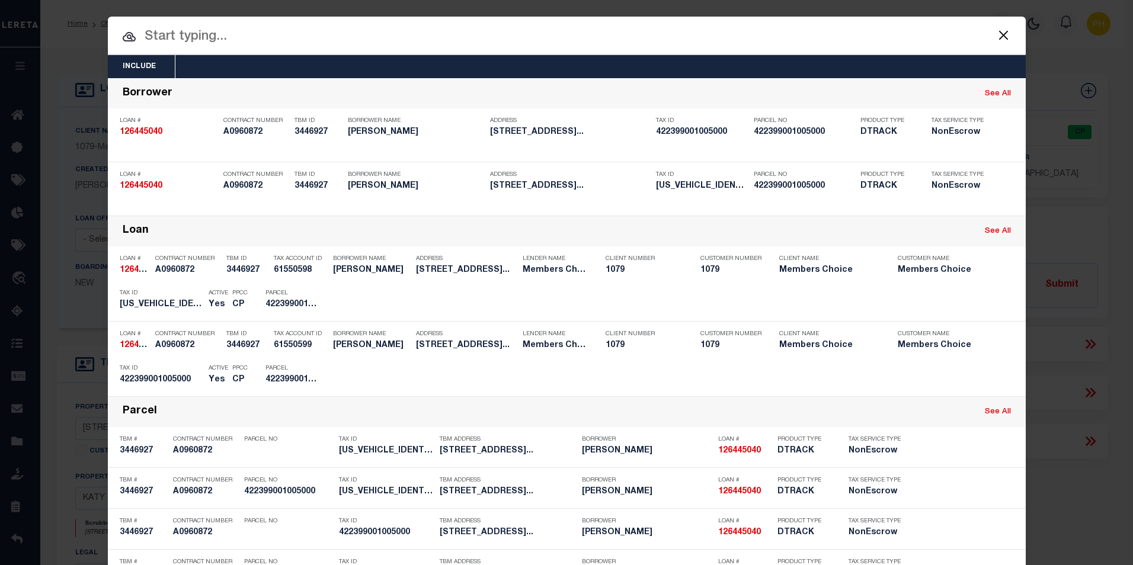
click at [233, 36] on input "text" at bounding box center [567, 37] width 918 height 21
paste input "26156050"
type input "26156050"
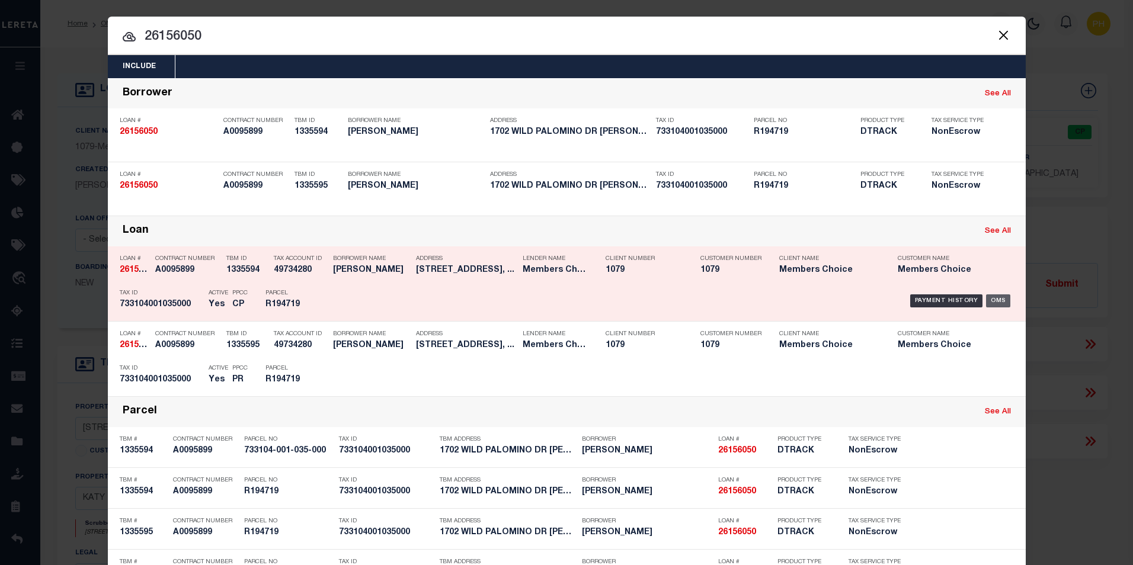
click at [1000, 302] on div "OMS" at bounding box center [998, 300] width 24 height 13
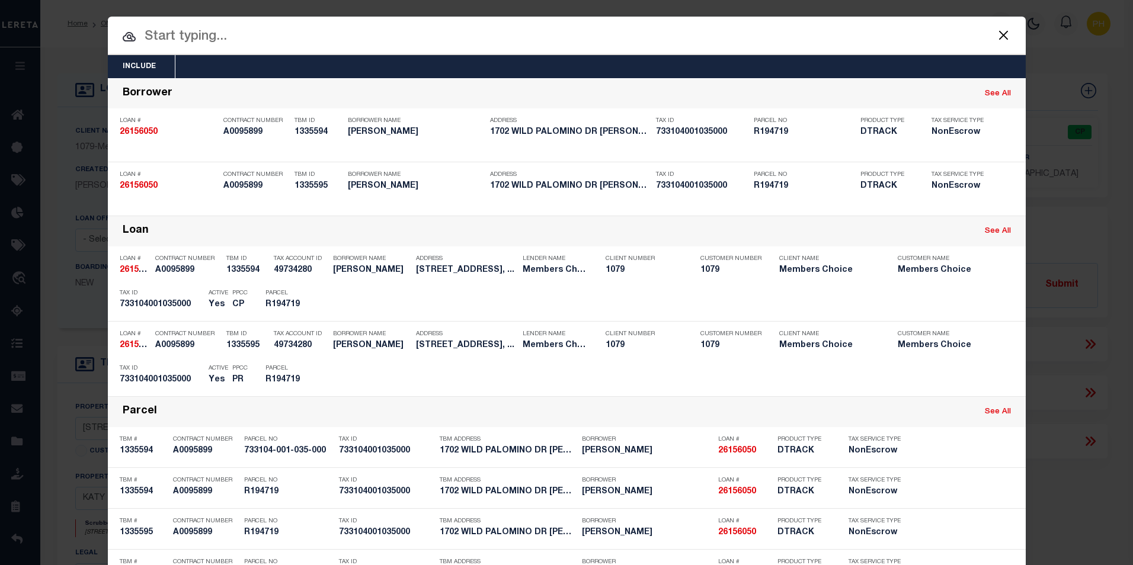
type input "26156050"
type input "[PERSON_NAME]"
select select "714"
type input "1702 WILD PALOMINO DR"
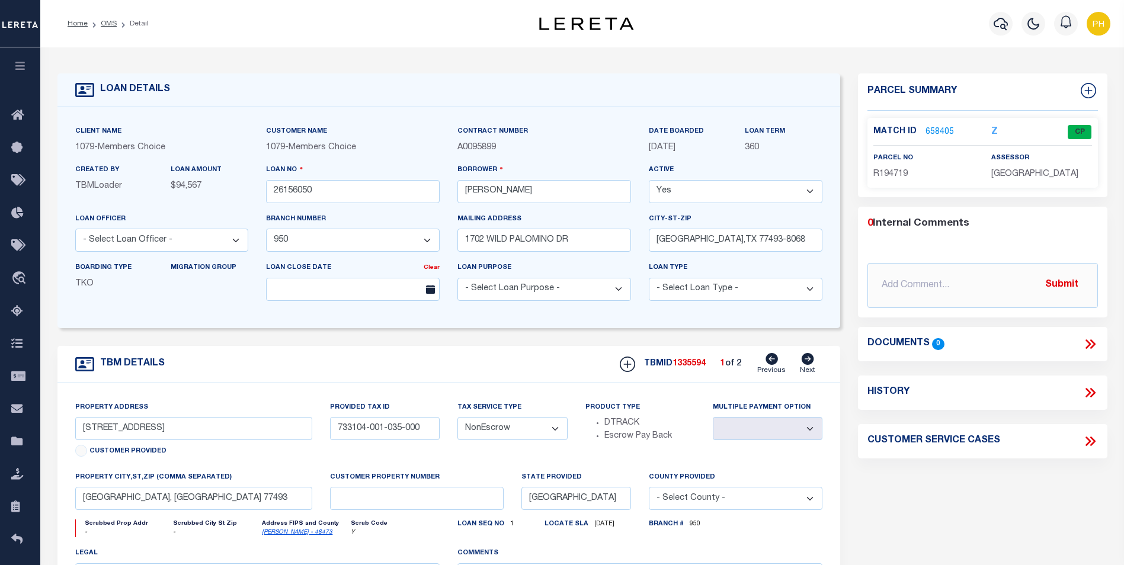
click at [943, 129] on link "658405" at bounding box center [939, 132] width 28 height 12
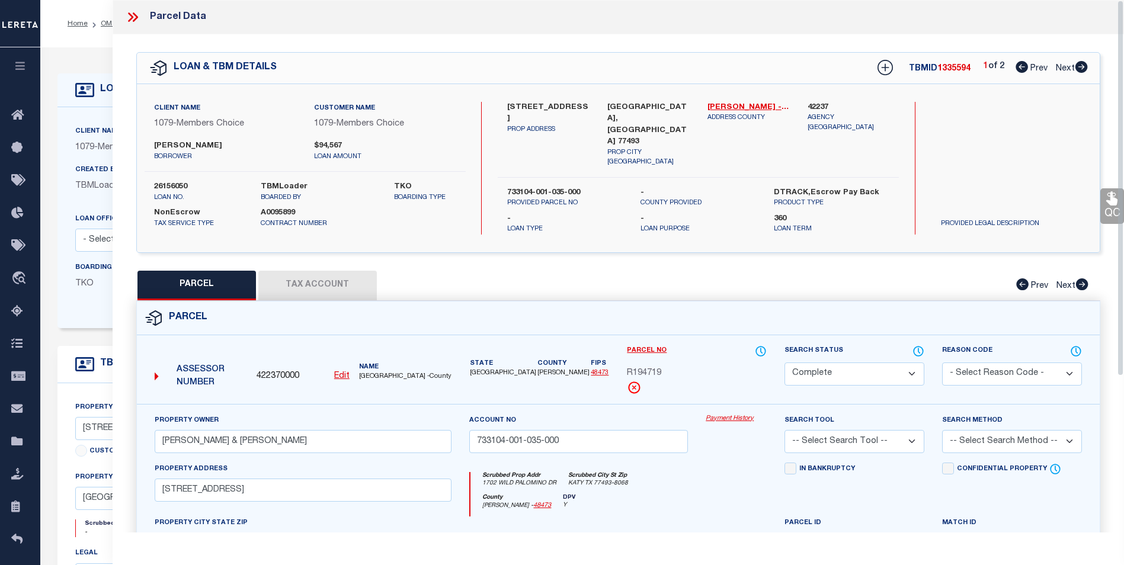
click at [309, 271] on button "Tax Account" at bounding box center [317, 286] width 118 height 30
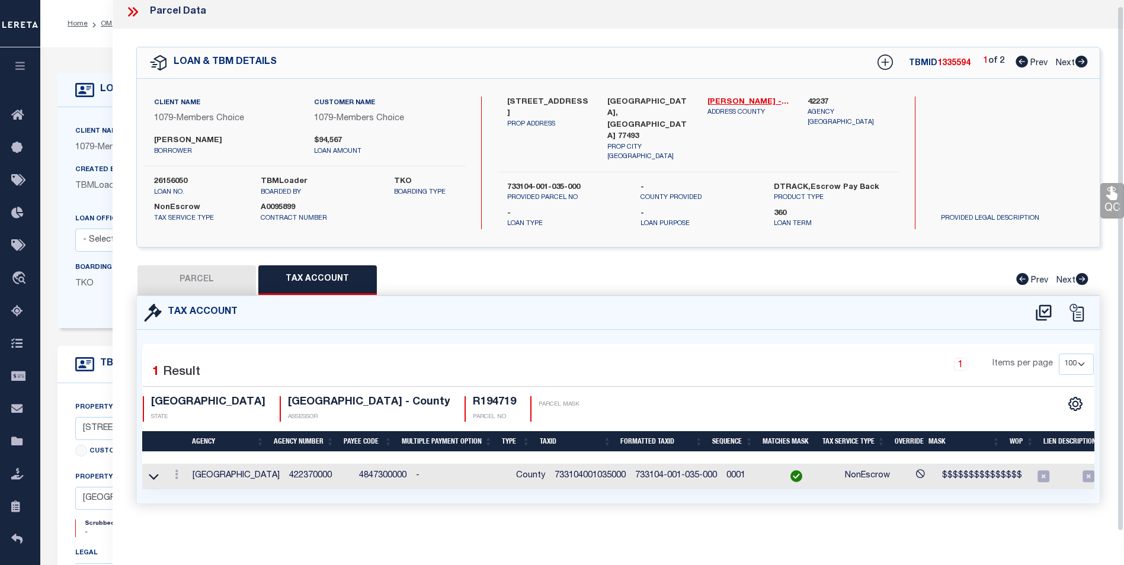
scroll to position [7, 0]
click at [154, 470] on icon at bounding box center [154, 476] width 10 height 12
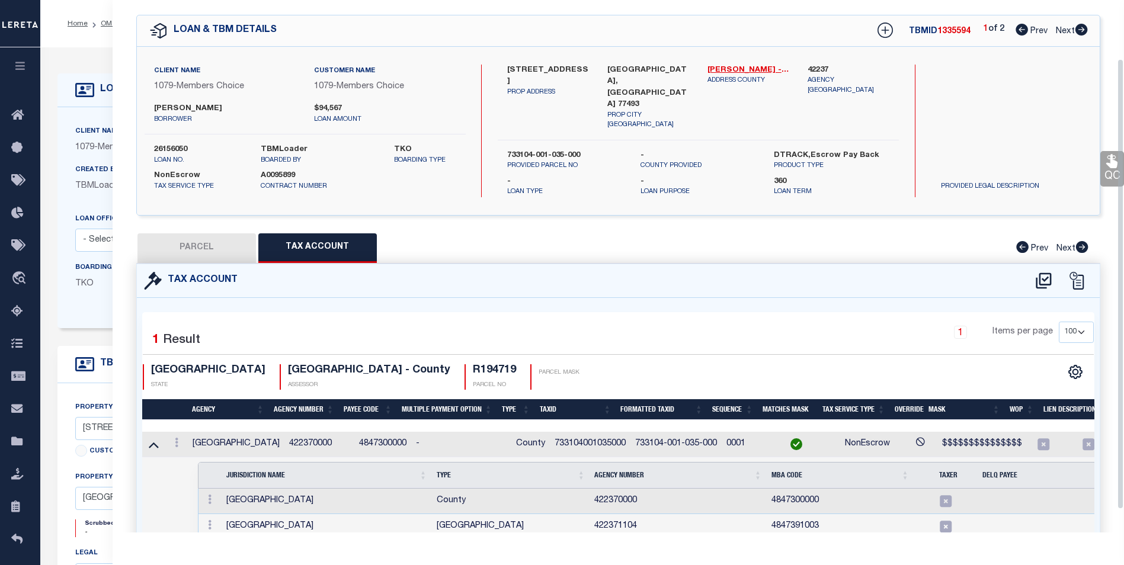
scroll to position [97, 0]
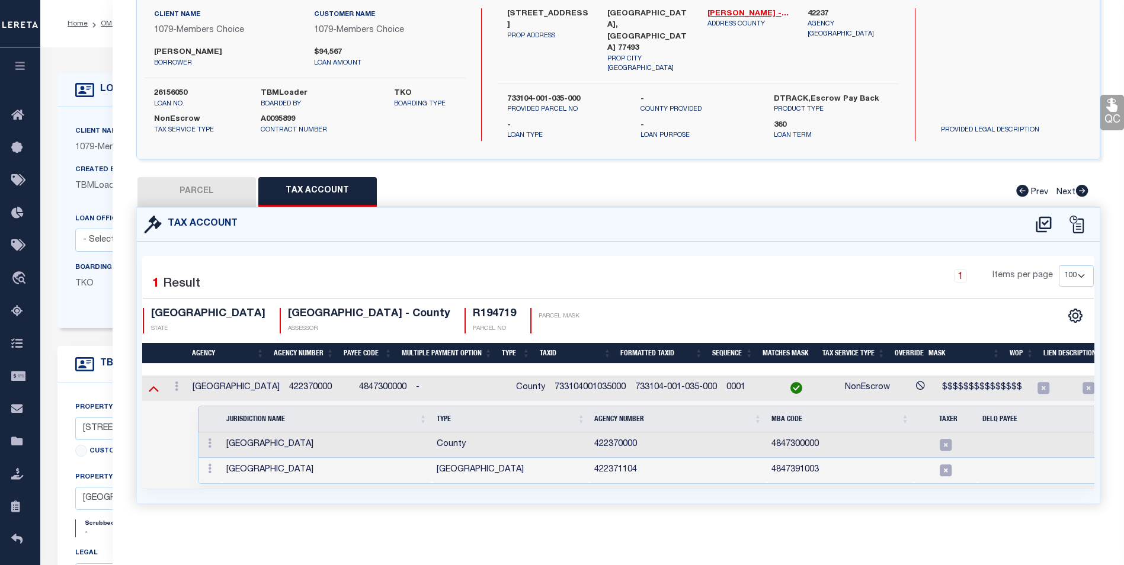
click at [156, 386] on icon at bounding box center [154, 389] width 10 height 6
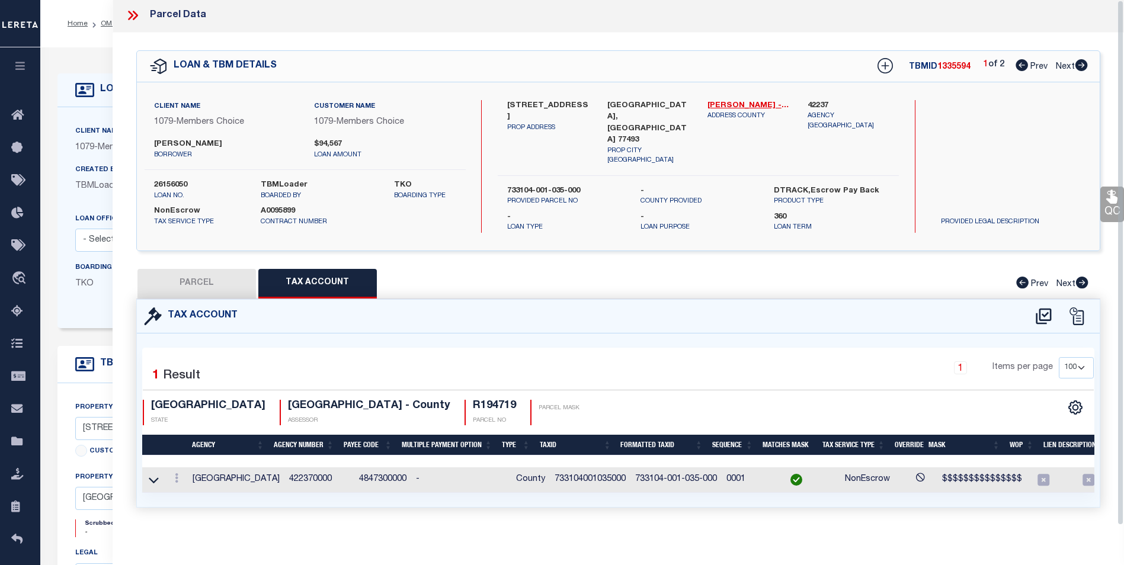
scroll to position [0, 0]
